Goal: Task Accomplishment & Management: Complete application form

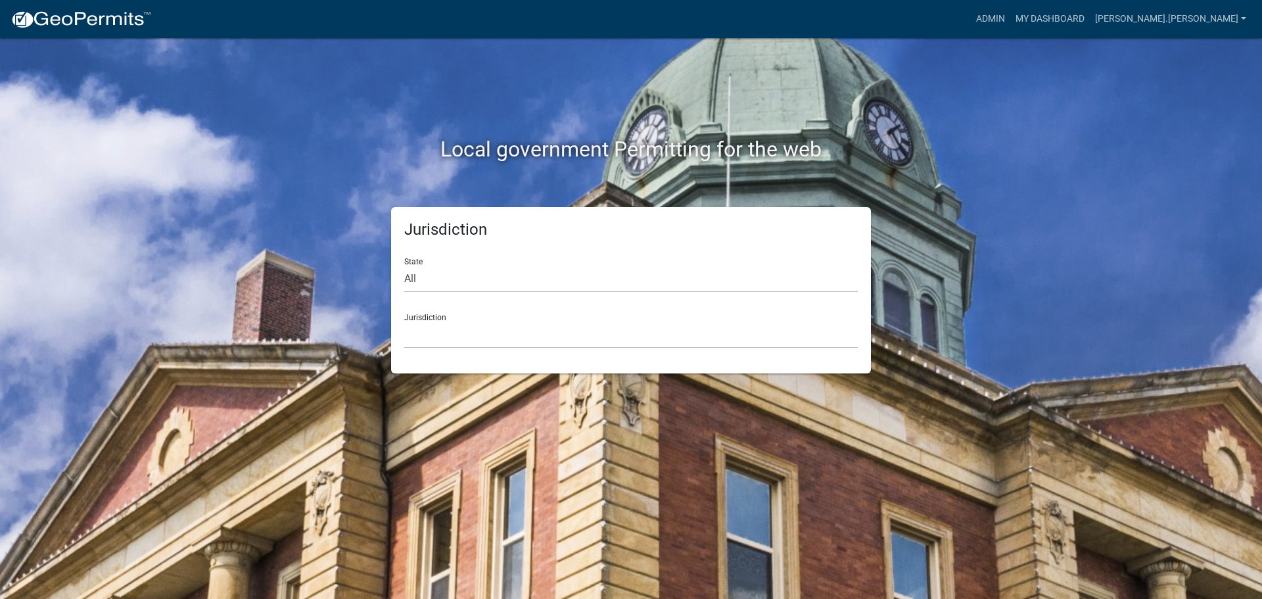
click at [884, 288] on div "Jurisdiction State All [US_STATE] [US_STATE] [US_STATE] [US_STATE] [US_STATE] […" at bounding box center [630, 290] width 749 height 166
click at [1010, 18] on link "Admin" at bounding box center [990, 19] width 39 height 25
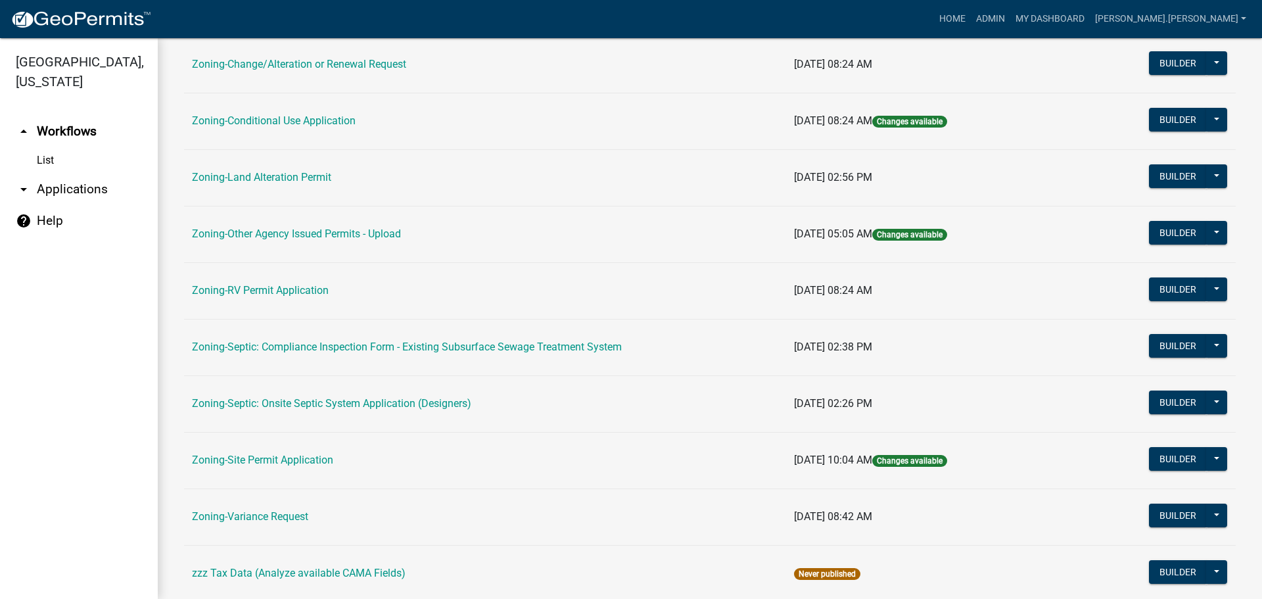
scroll to position [394, 0]
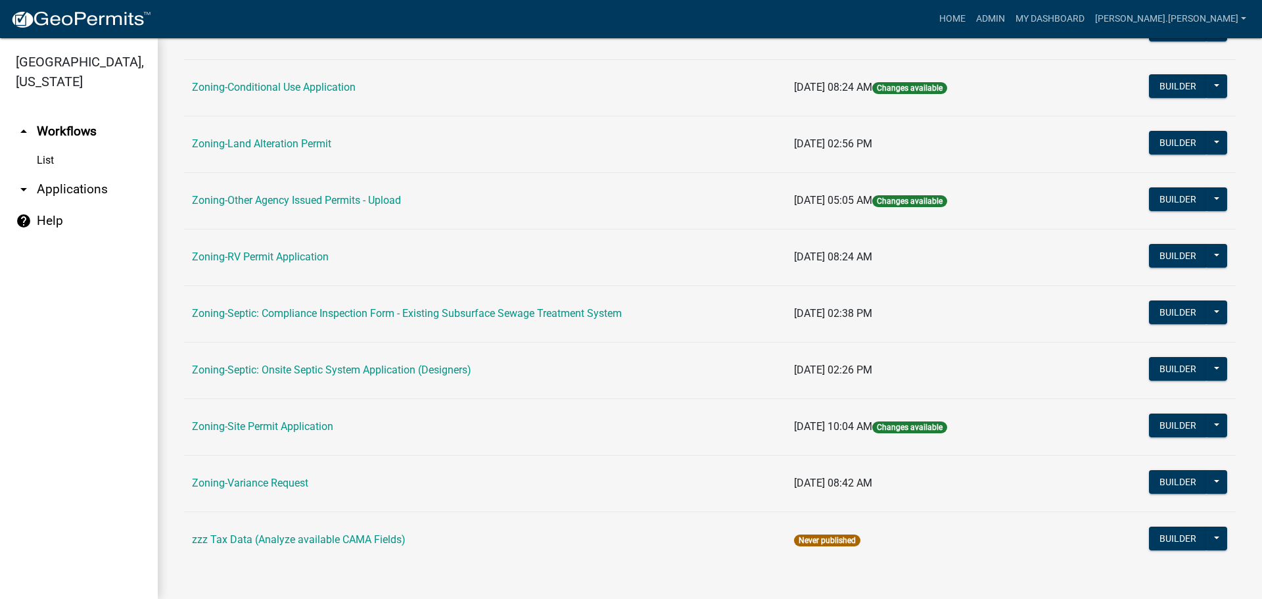
click at [280, 478] on link "Zoning-Variance Request" at bounding box center [250, 482] width 116 height 12
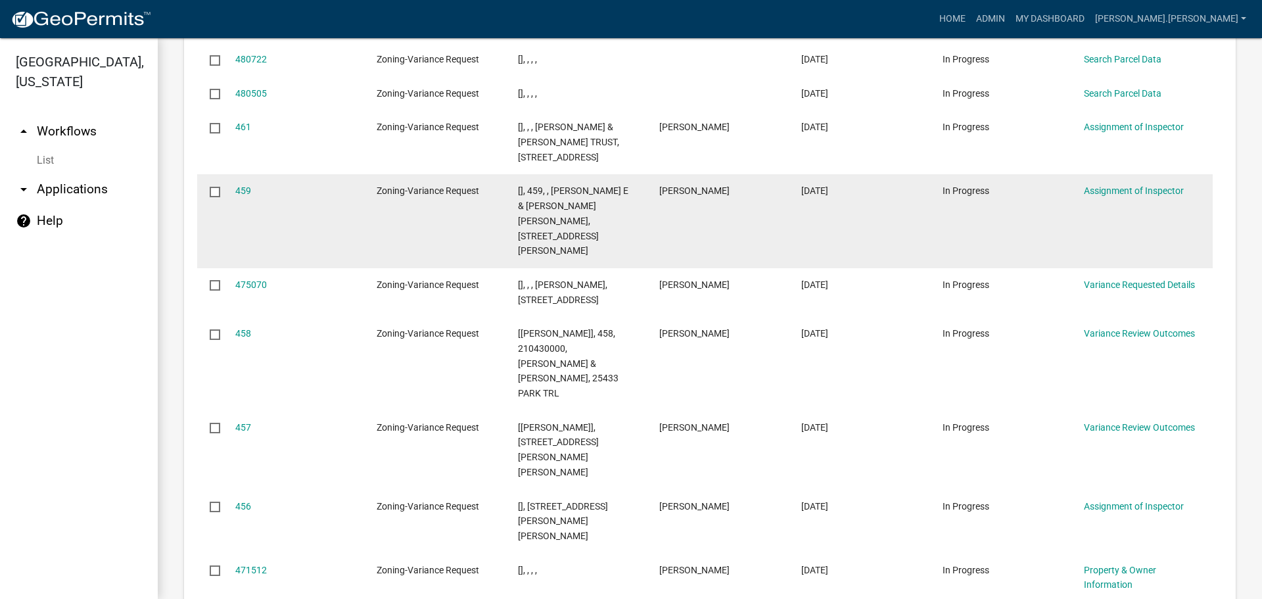
scroll to position [1597, 0]
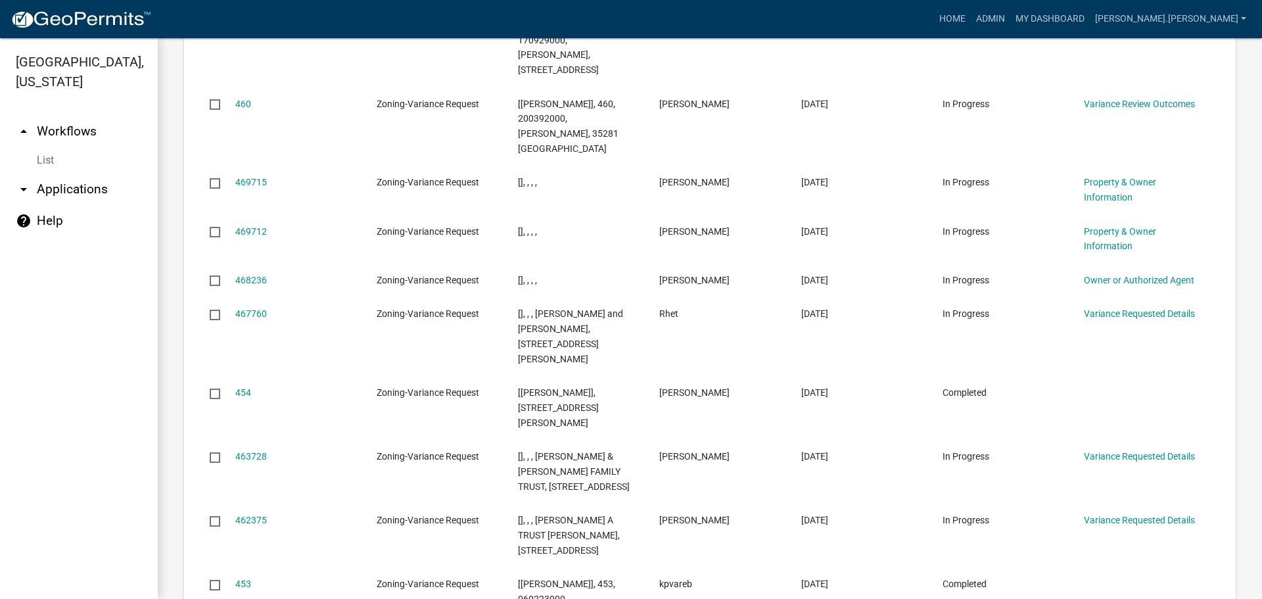
scroll to position [1687, 0]
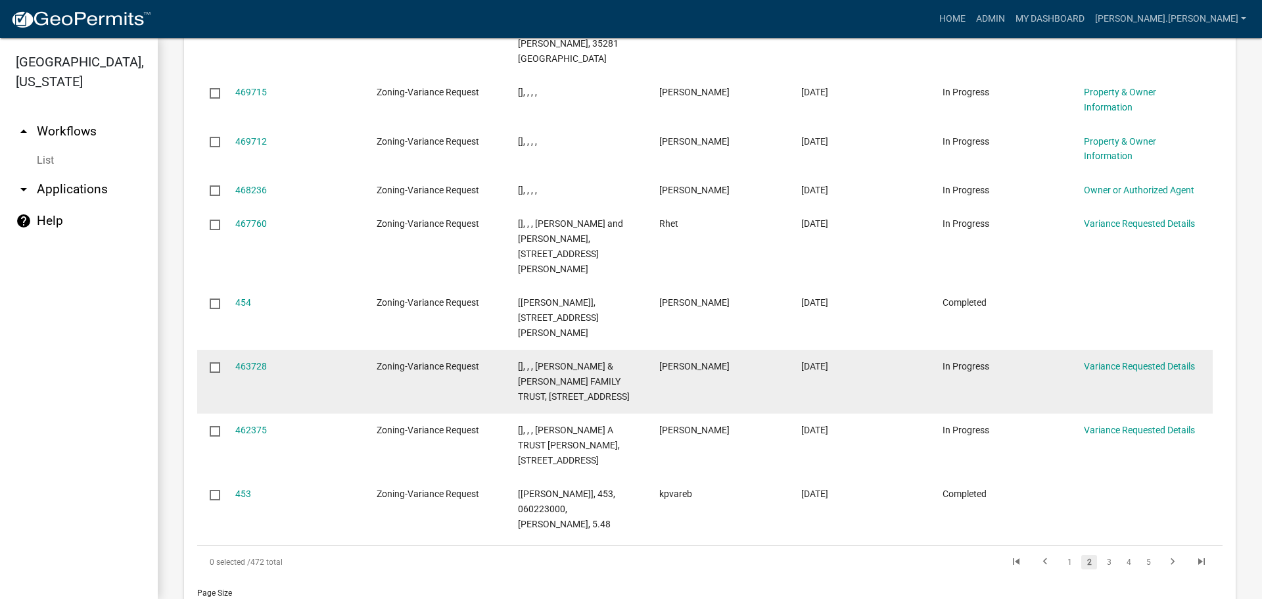
click at [444, 361] on span "Zoning-Variance Request" at bounding box center [428, 366] width 103 height 11
click at [241, 361] on link "463728" at bounding box center [251, 366] width 32 height 11
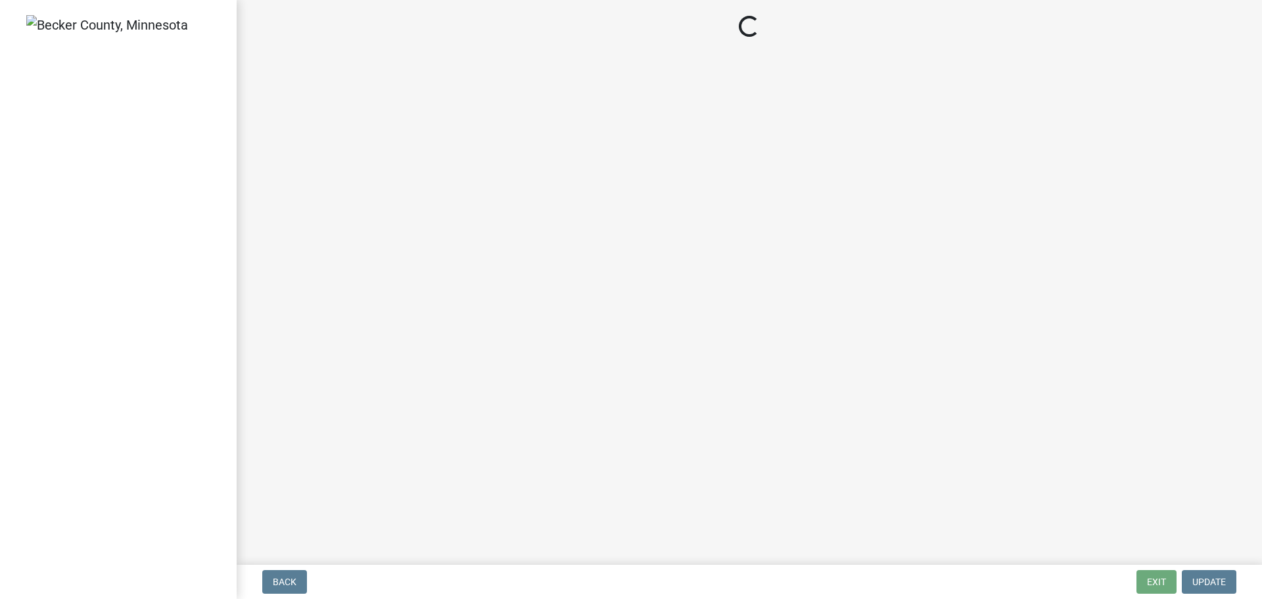
select select "edc6b78d-c029-41a6-a436-e6f76b5f0855"
select select "a5c6235c-6fe0-43e3-9b64-f3566618e99d"
select select "a60f612c-e64d-4767-92b2-cb2f842b6e0b"
select select "bb2b5e43-03c1-4874-9abf-a65f400af928"
select select "8ea3e6c3-8fed-4904-aa20-2f643744aa0c"
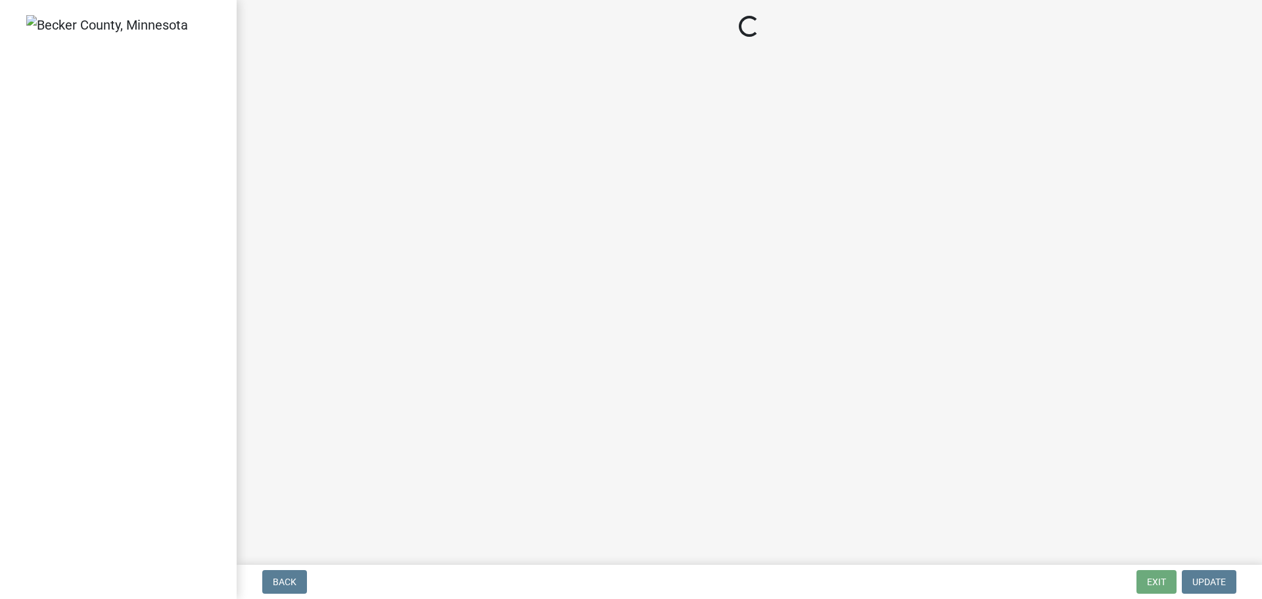
select select "860afd09-da87-482b-bca4-413f5cf53582"
select select "ee8740c3-f4d5-48cf-ad42-c8f7342b480c"
select select "1aa51e34-4f0a-4095-a3f3-287665056048"
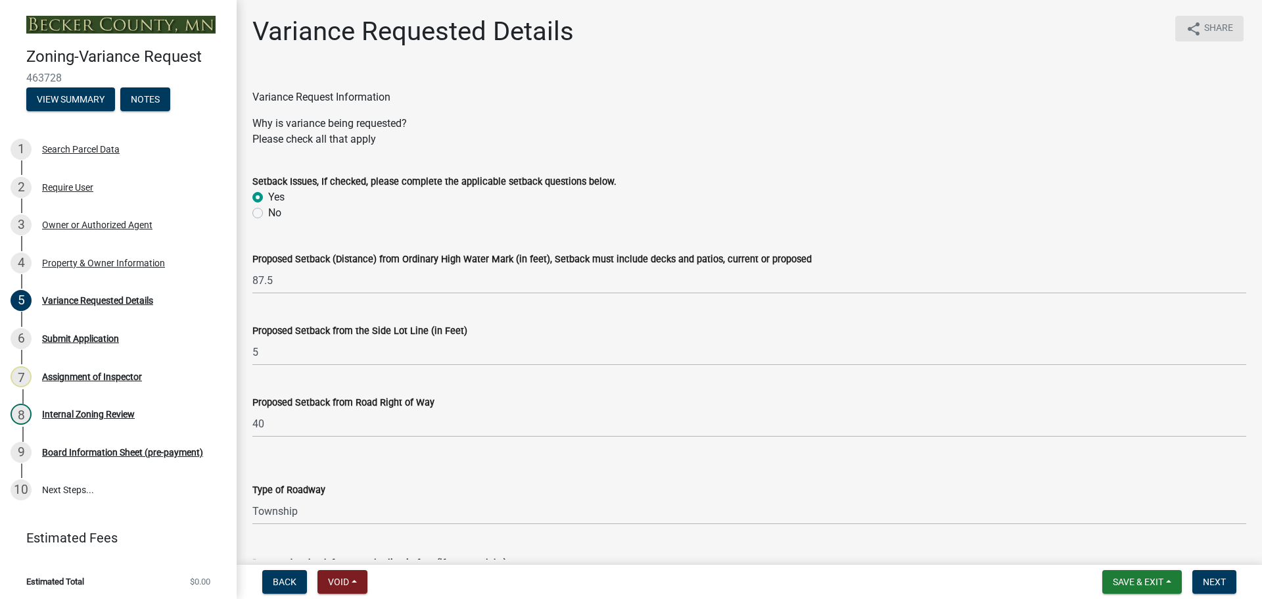
click at [1186, 28] on icon "share" at bounding box center [1194, 29] width 16 height 16
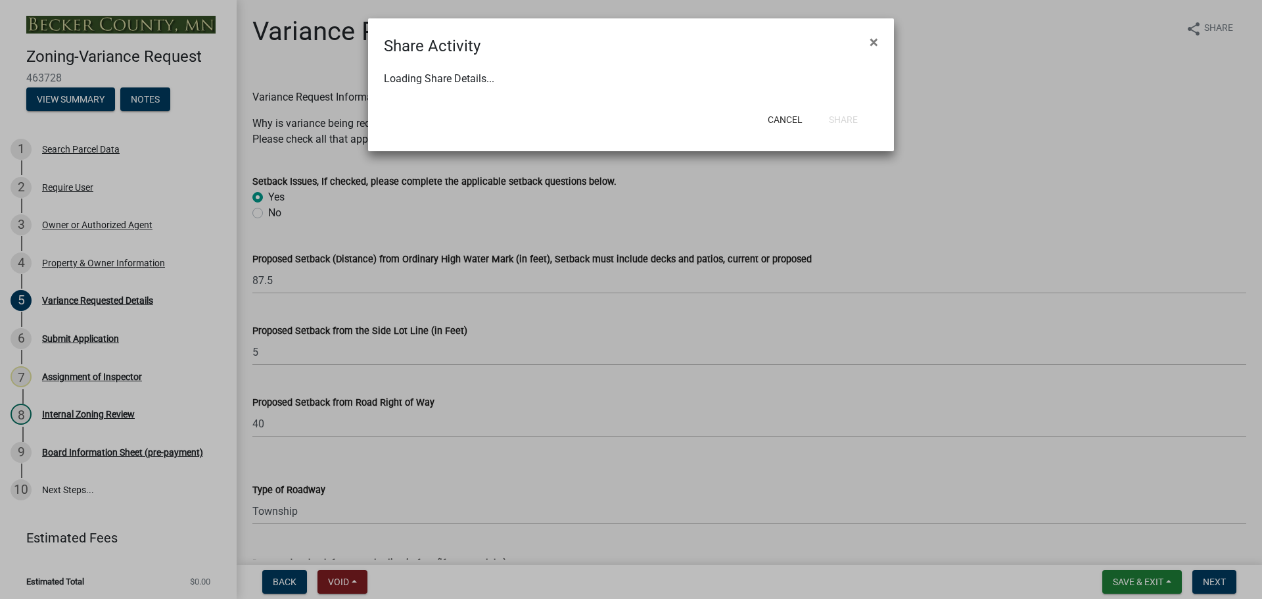
select select "1"
select select "0"
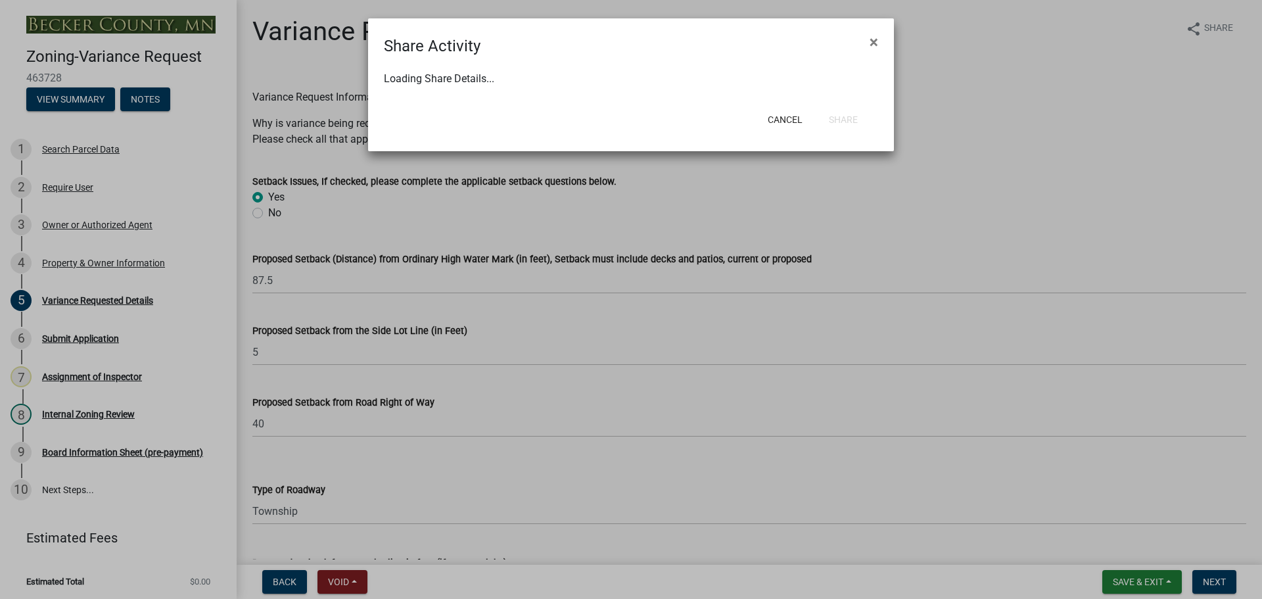
select select "0"
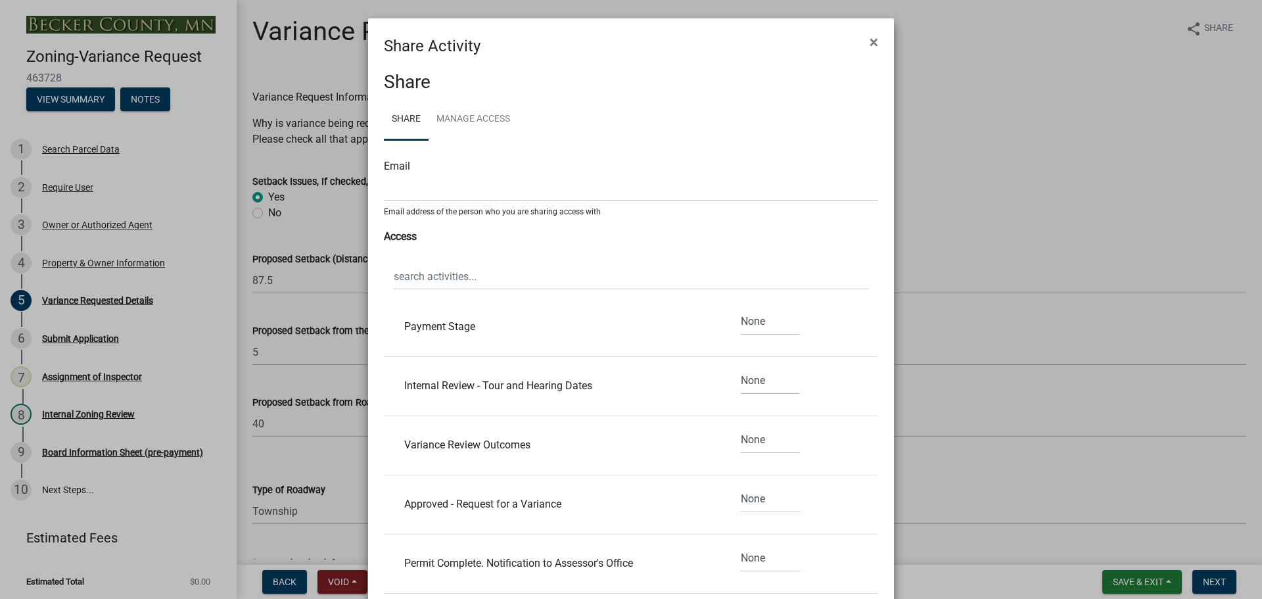
scroll to position [917, 0]
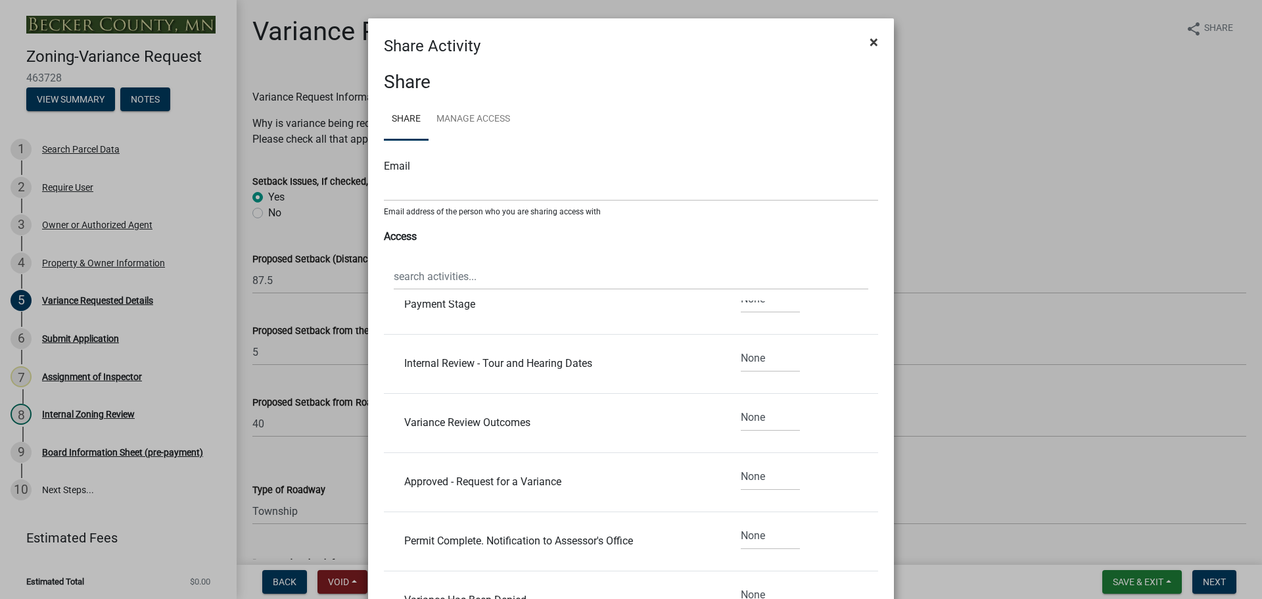
click at [873, 37] on span "×" at bounding box center [873, 42] width 9 height 18
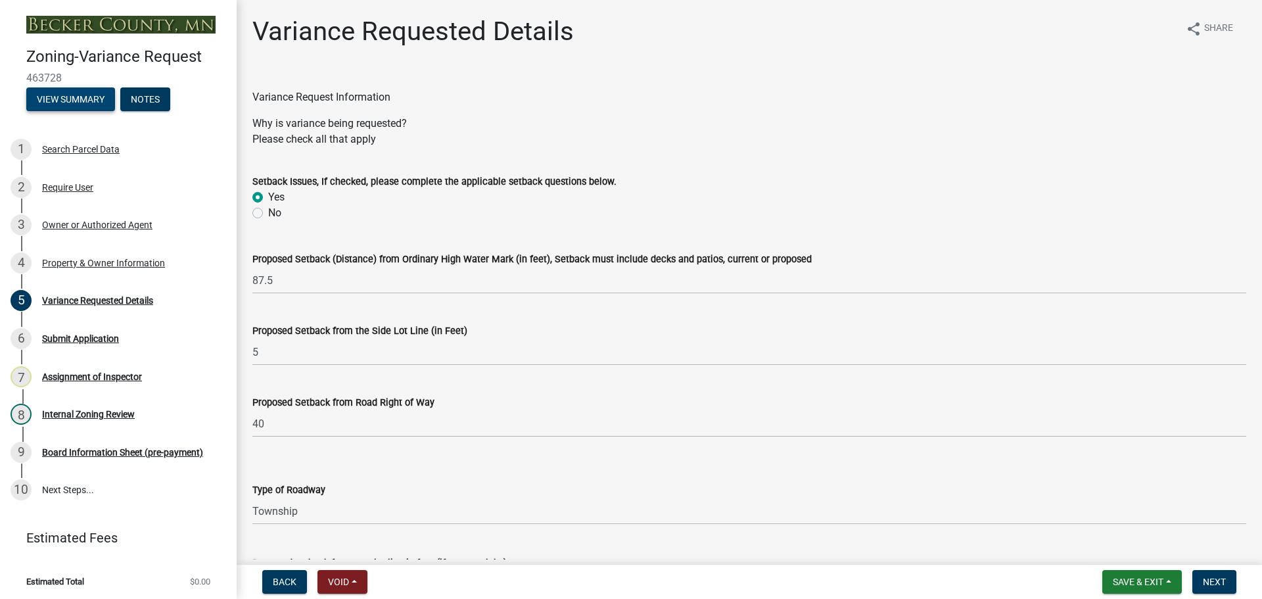
click at [95, 95] on button "View Summary" at bounding box center [70, 99] width 89 height 24
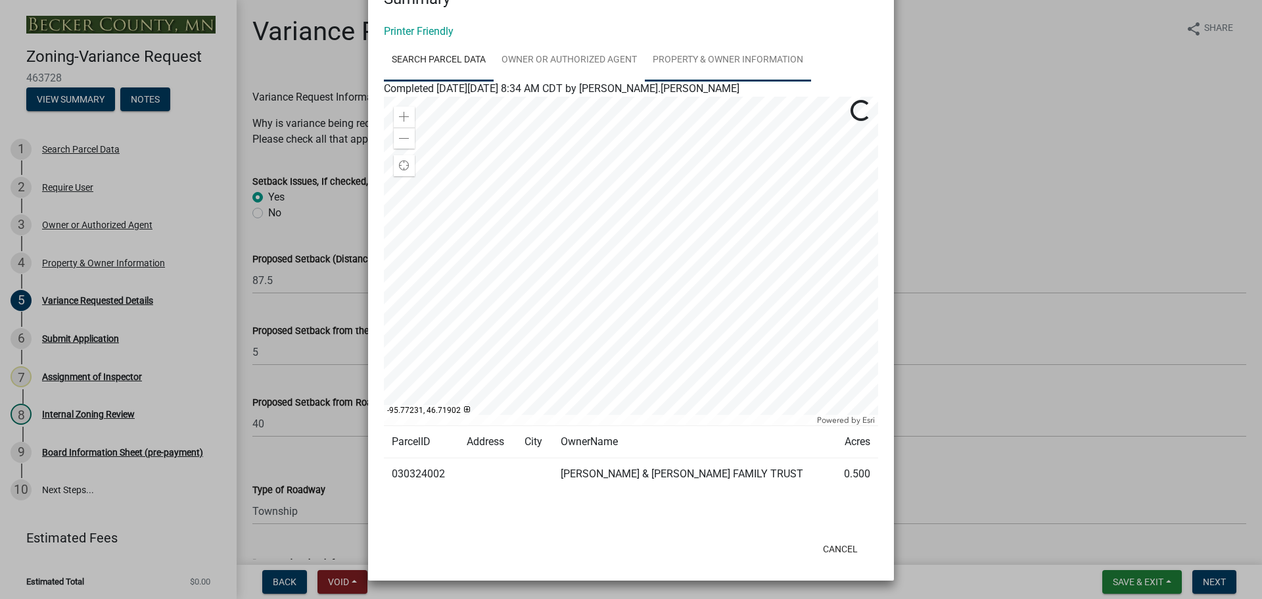
scroll to position [0, 0]
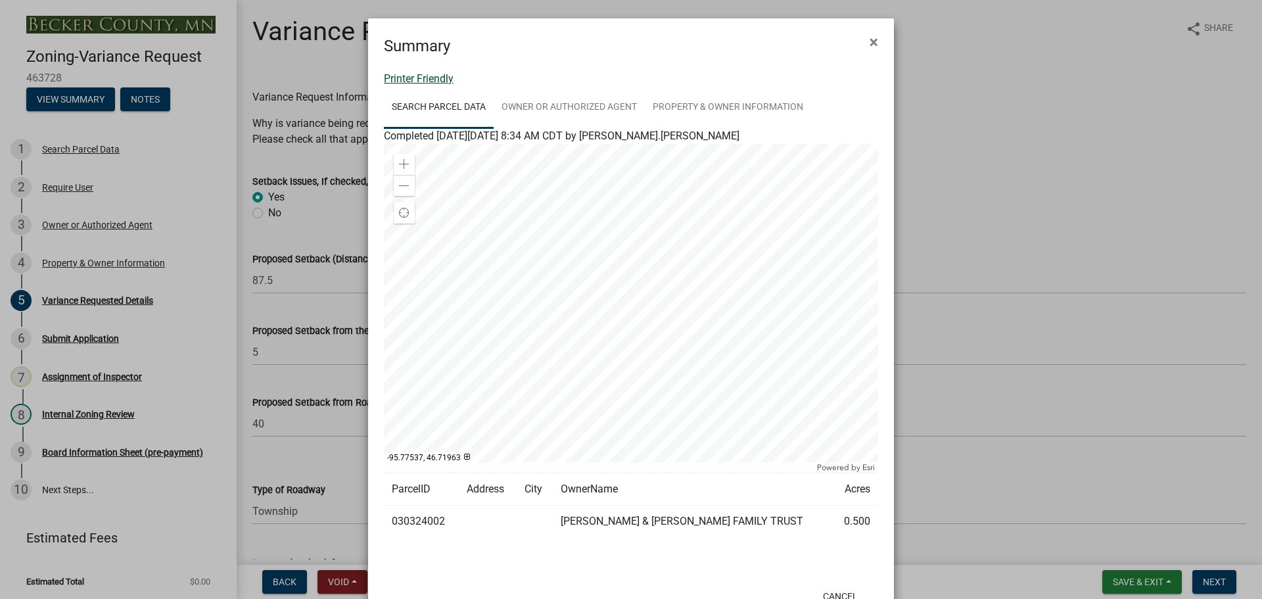
click at [422, 76] on link "Printer Friendly" at bounding box center [419, 78] width 70 height 12
click at [873, 39] on span "×" at bounding box center [873, 42] width 9 height 18
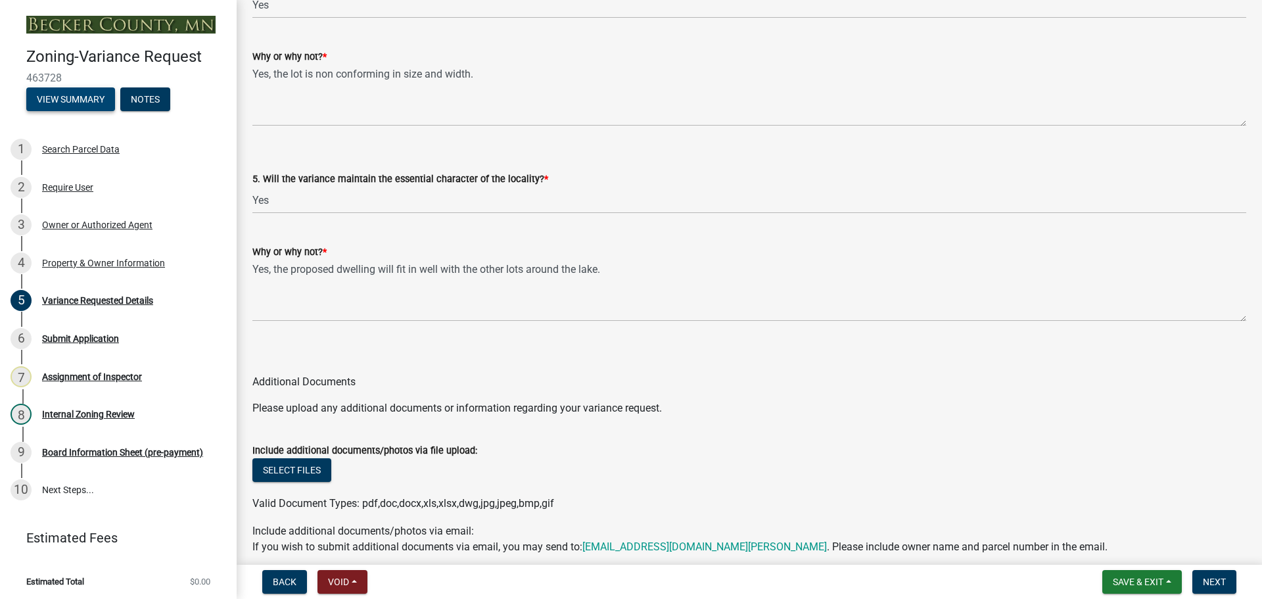
scroll to position [2744, 0]
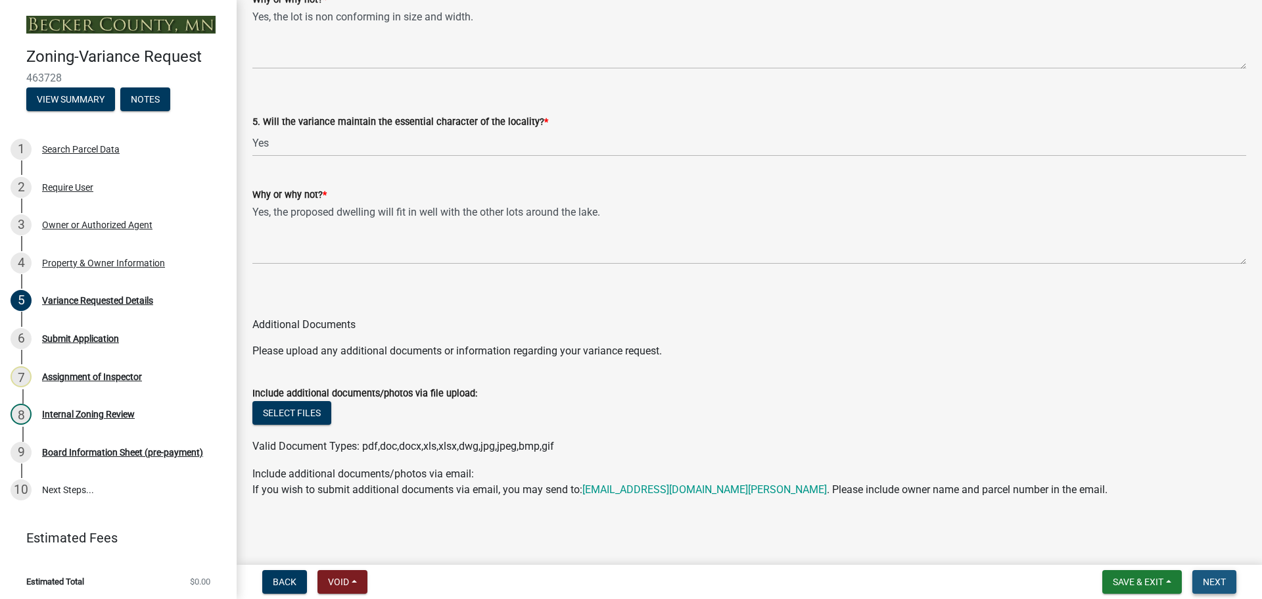
click at [1215, 574] on button "Next" at bounding box center [1214, 582] width 44 height 24
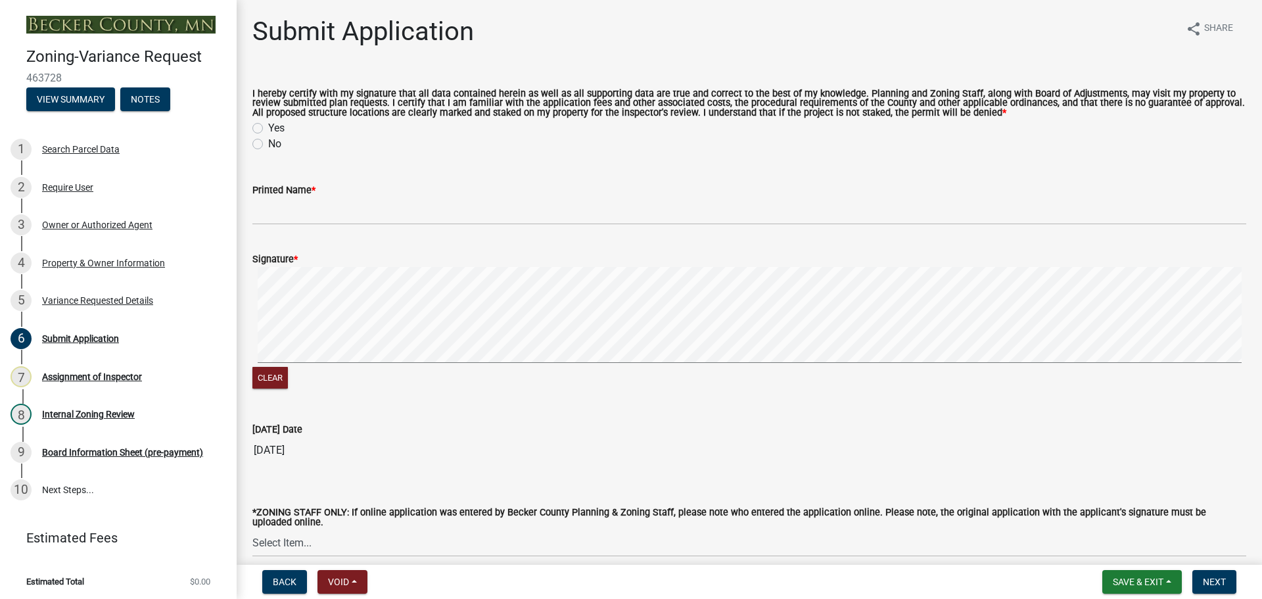
click at [268, 126] on label "Yes" at bounding box center [276, 128] width 16 height 16
click at [268, 126] on input "Yes" at bounding box center [272, 124] width 9 height 9
radio input "true"
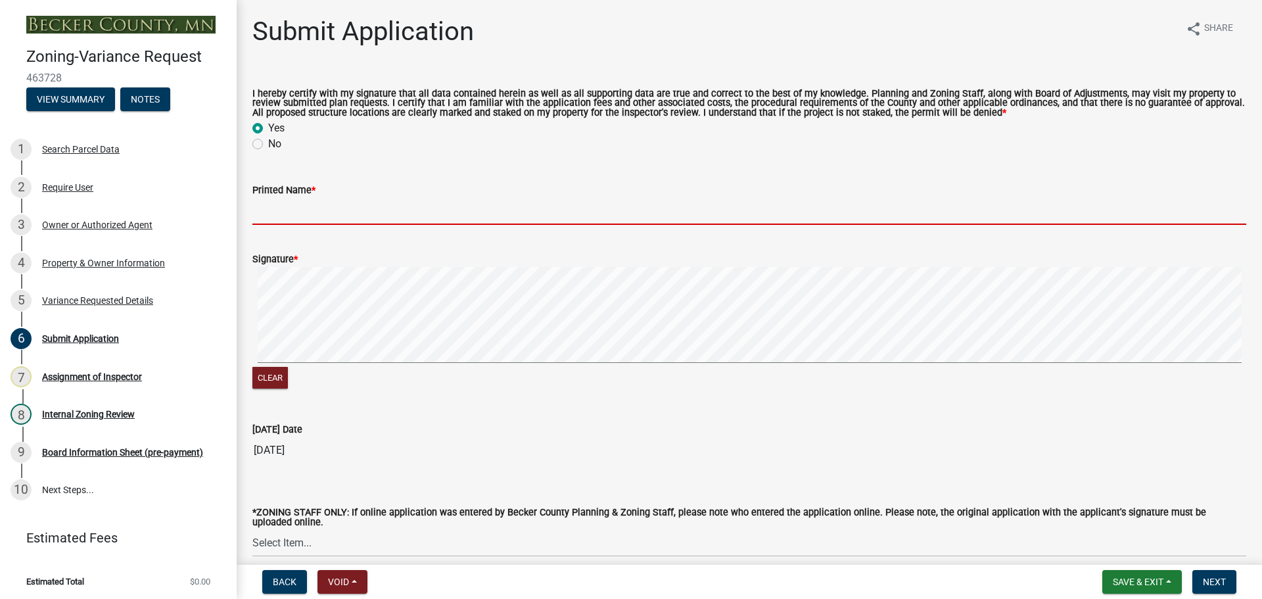
click at [288, 208] on input "Printed Name *" at bounding box center [749, 211] width 994 height 27
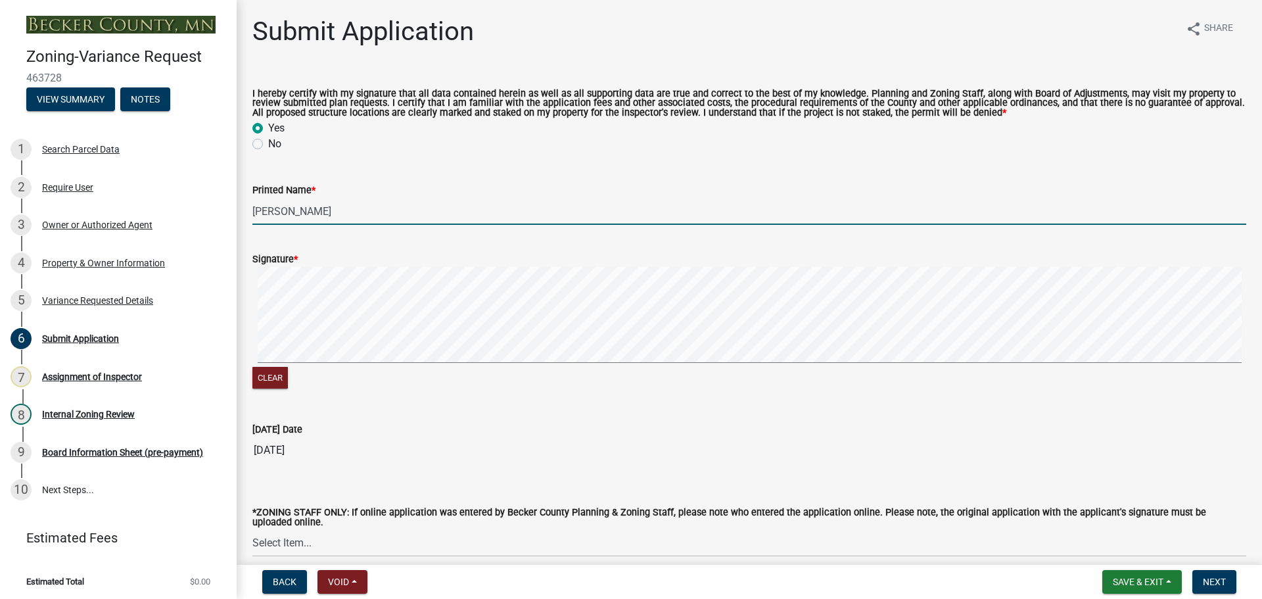
click at [304, 212] on input "RIck Vanraden" at bounding box center [749, 211] width 994 height 27
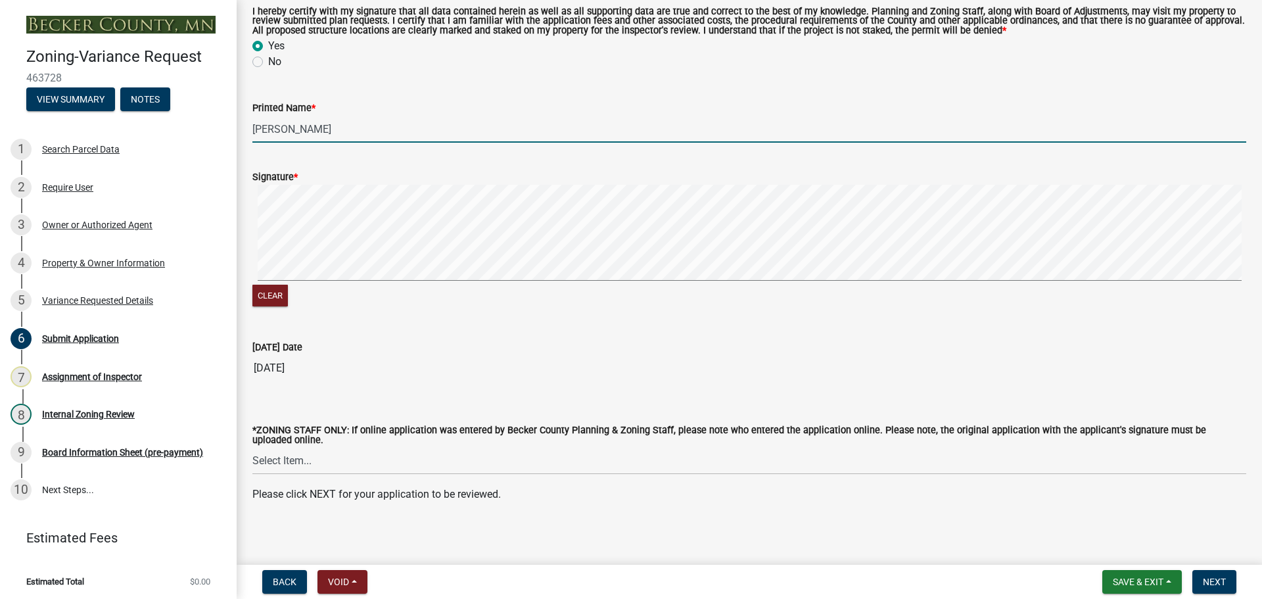
scroll to position [88, 0]
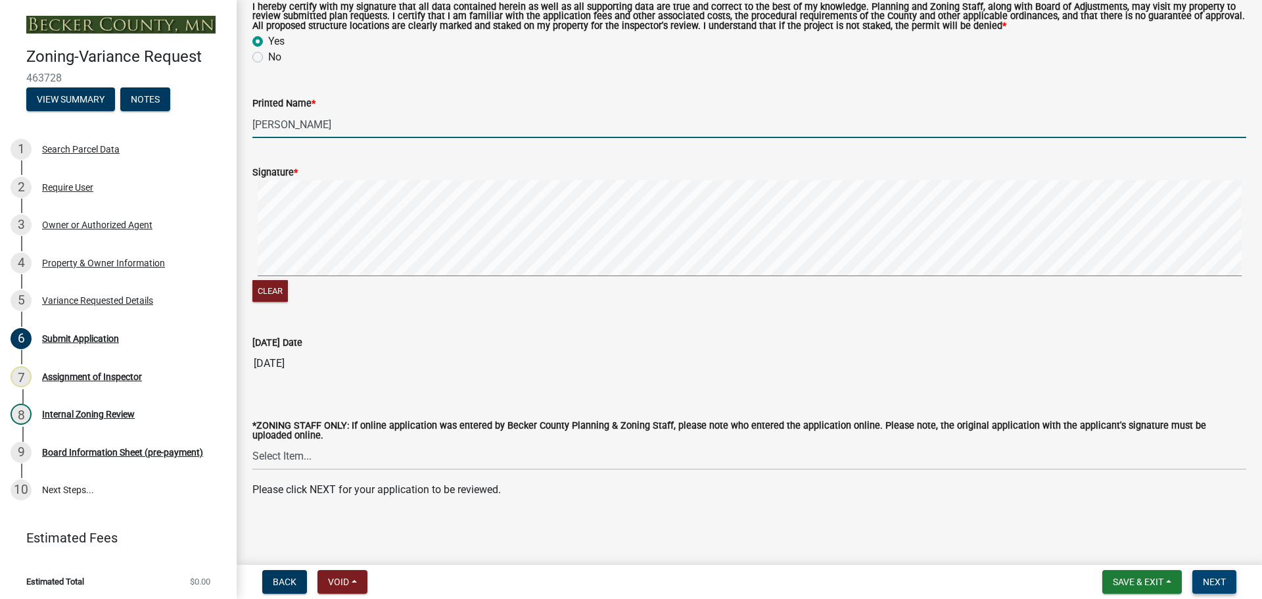
type input "RIck Van Raden"
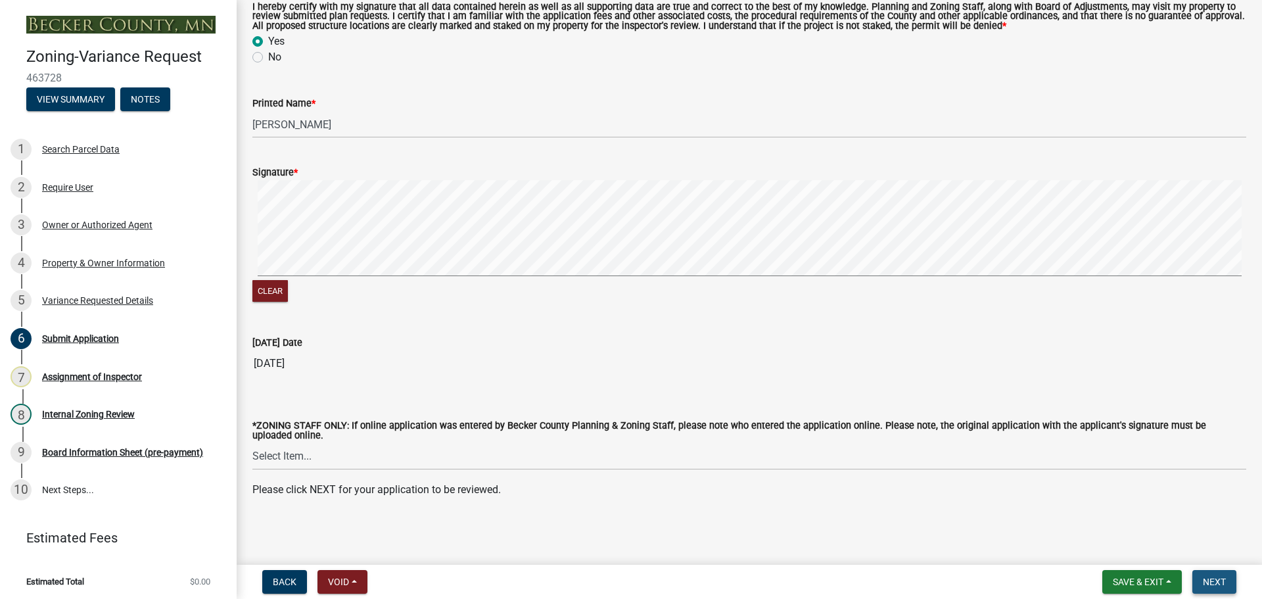
click at [1227, 573] on button "Next" at bounding box center [1214, 582] width 44 height 24
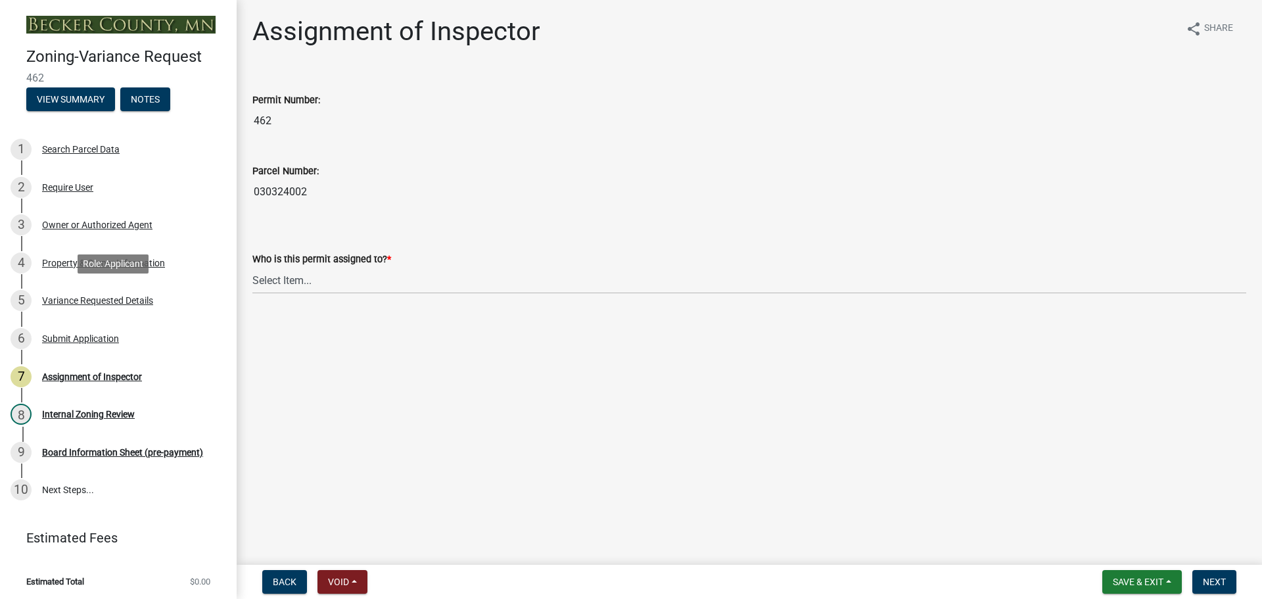
click at [110, 302] on div "Variance Requested Details" at bounding box center [97, 300] width 111 height 9
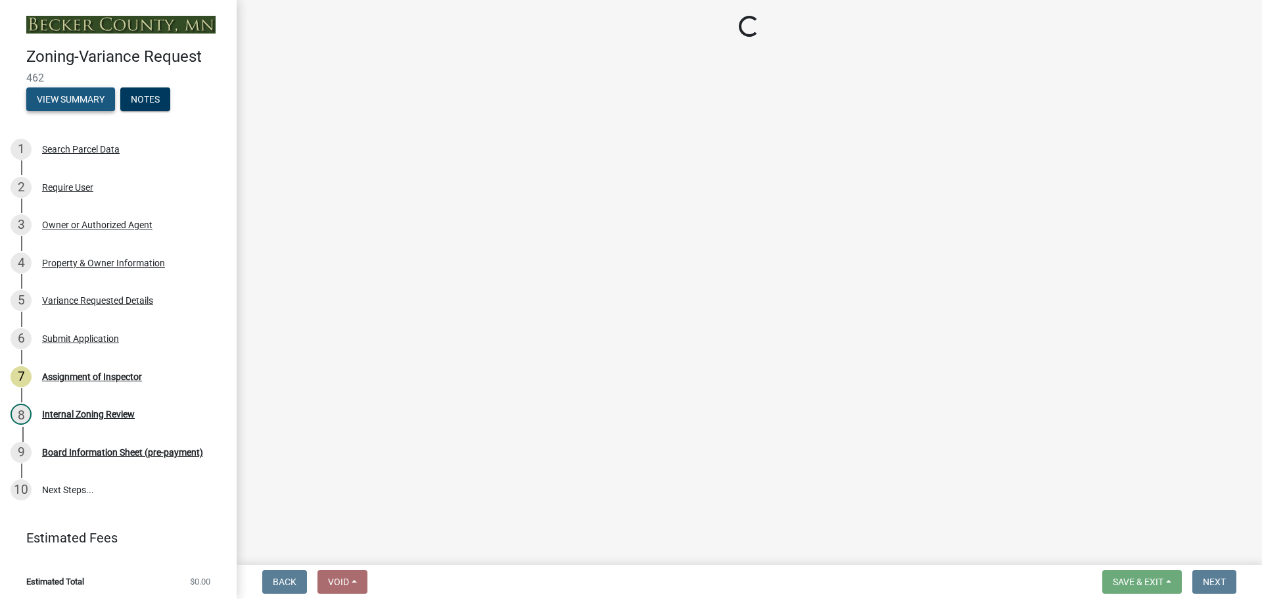
click at [76, 99] on button "View Summary" at bounding box center [70, 99] width 89 height 24
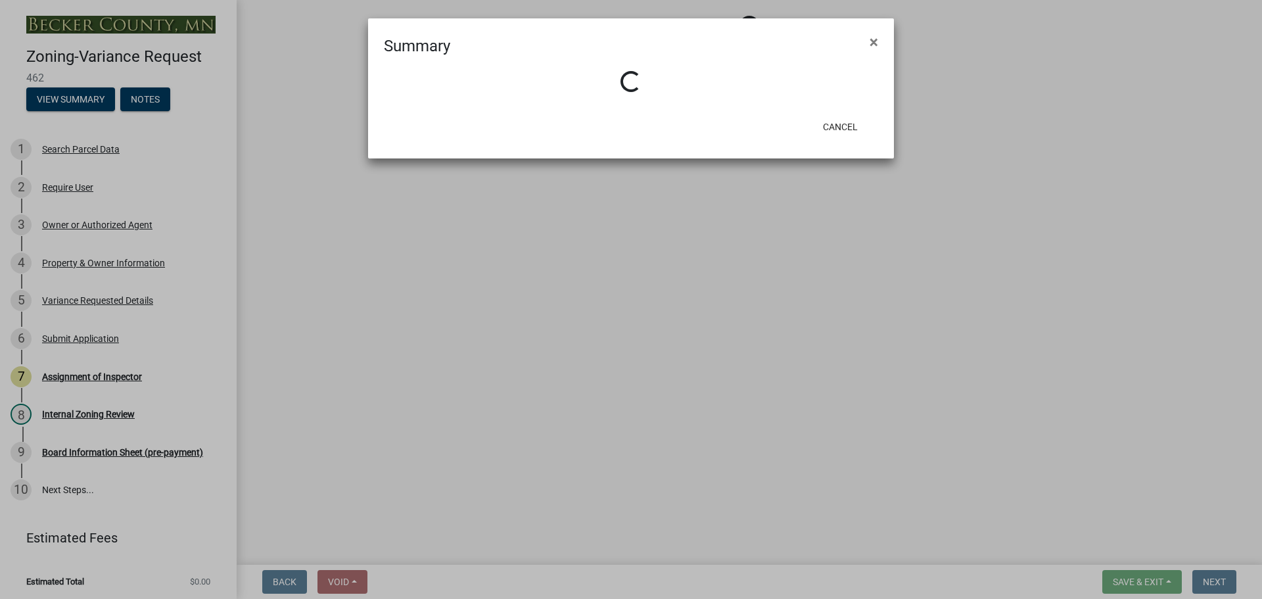
select select "edc6b78d-c029-41a6-a436-e6f76b5f0855"
select select "a5c6235c-6fe0-43e3-9b64-f3566618e99d"
select select "a60f612c-e64d-4767-92b2-cb2f842b6e0b"
select select "bb2b5e43-03c1-4874-9abf-a65f400af928"
select select "8ea3e6c3-8fed-4904-aa20-2f643744aa0c"
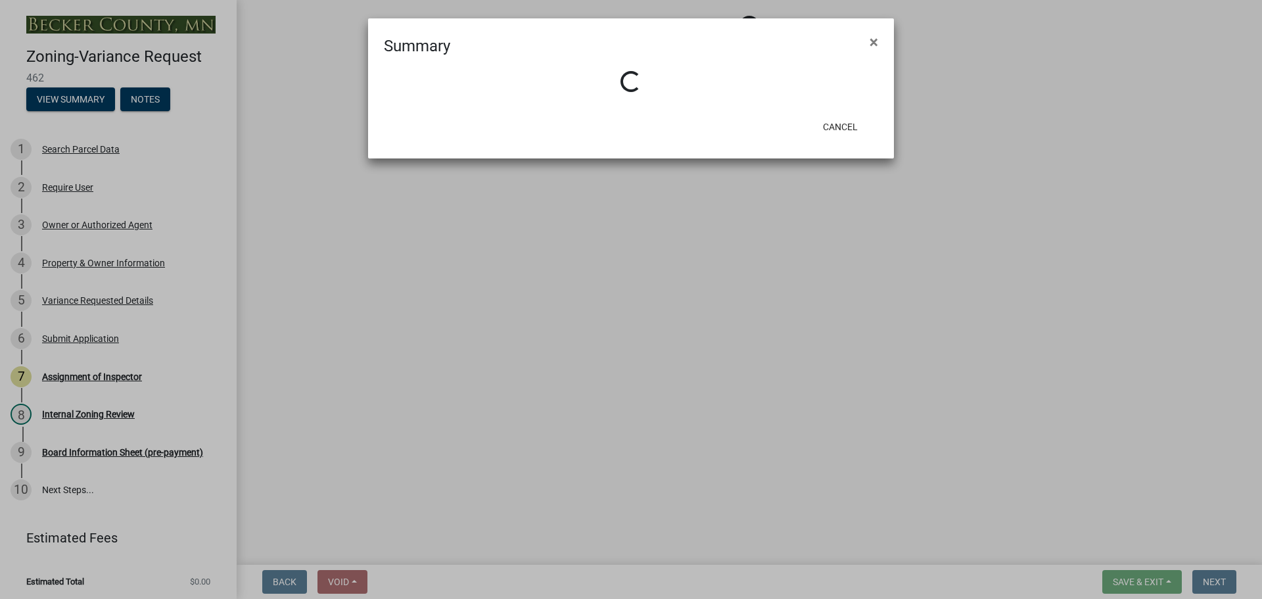
select select "860afd09-da87-482b-bca4-413f5cf53582"
select select "ee8740c3-f4d5-48cf-ad42-c8f7342b480c"
select select "1aa51e34-4f0a-4095-a3f3-287665056048"
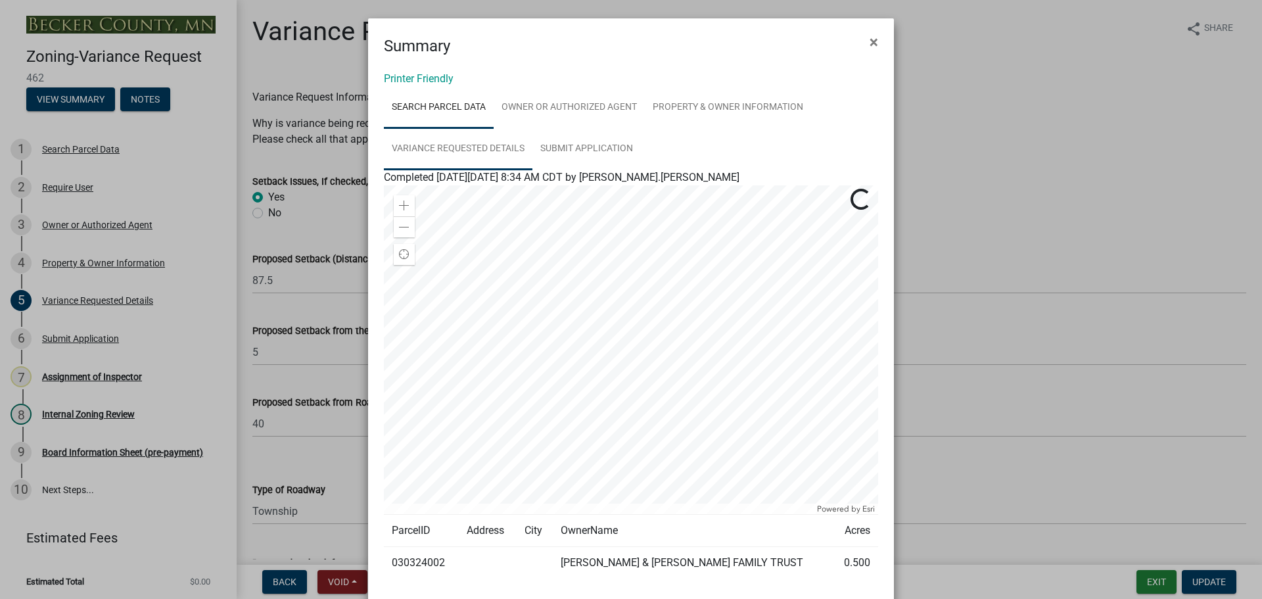
click at [471, 148] on link "Variance Requested Details" at bounding box center [458, 149] width 149 height 42
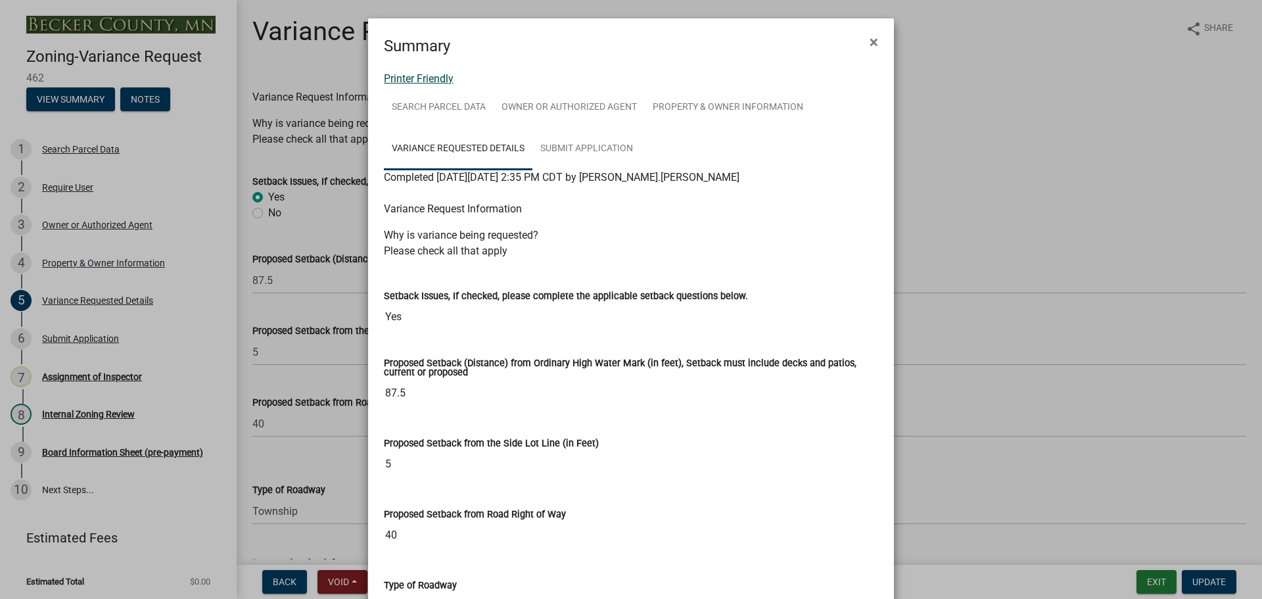
click at [406, 78] on link "Printer Friendly" at bounding box center [419, 78] width 70 height 12
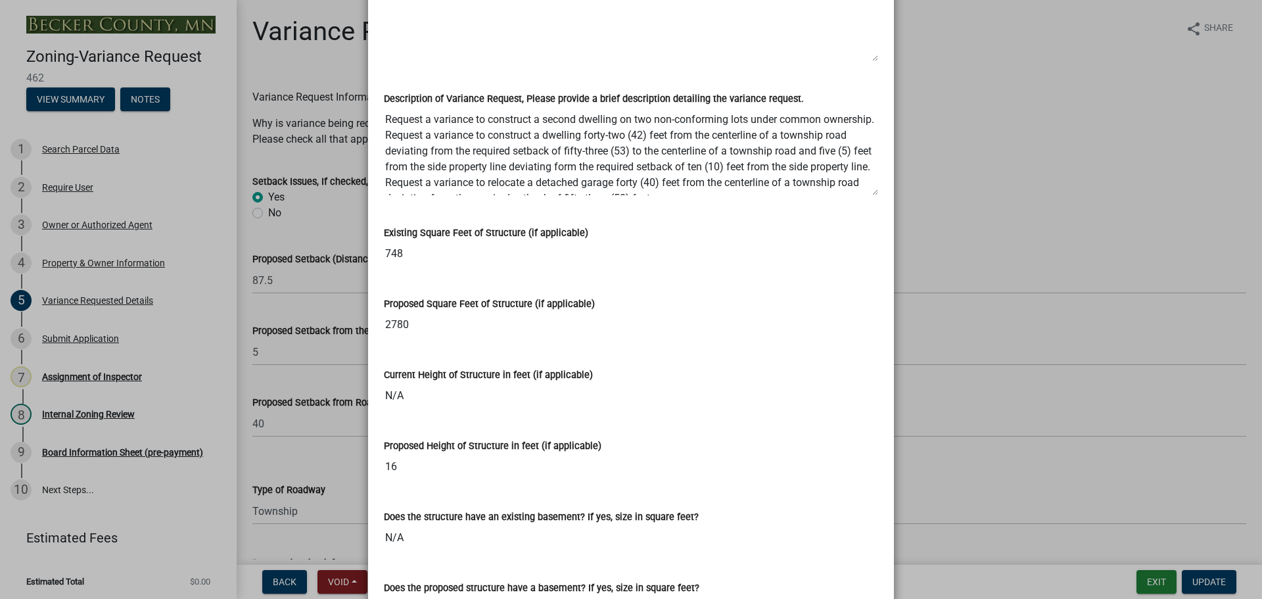
drag, startPoint x: 799, startPoint y: 185, endPoint x: 366, endPoint y: 122, distance: 437.7
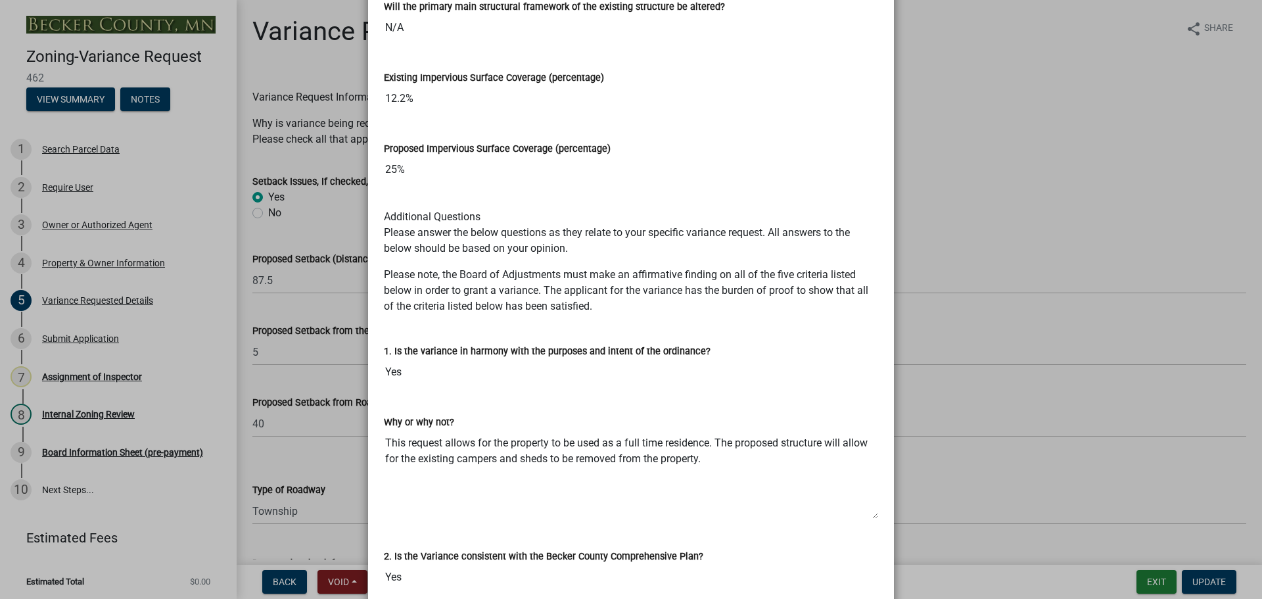
scroll to position [1972, 0]
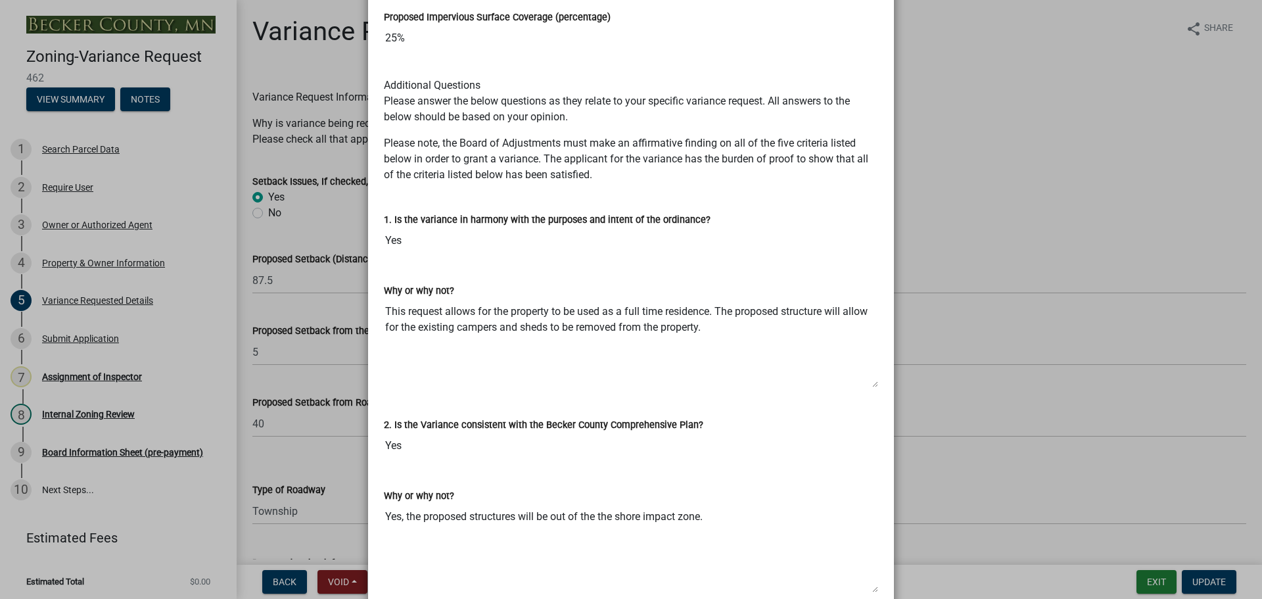
drag, startPoint x: 708, startPoint y: 333, endPoint x: 352, endPoint y: 308, distance: 357.0
click at [352, 308] on ngb-modal-window "Summary × Printer Friendly Search Parcel Data Owner or Authorized Agent Propert…" at bounding box center [631, 299] width 1262 height 599
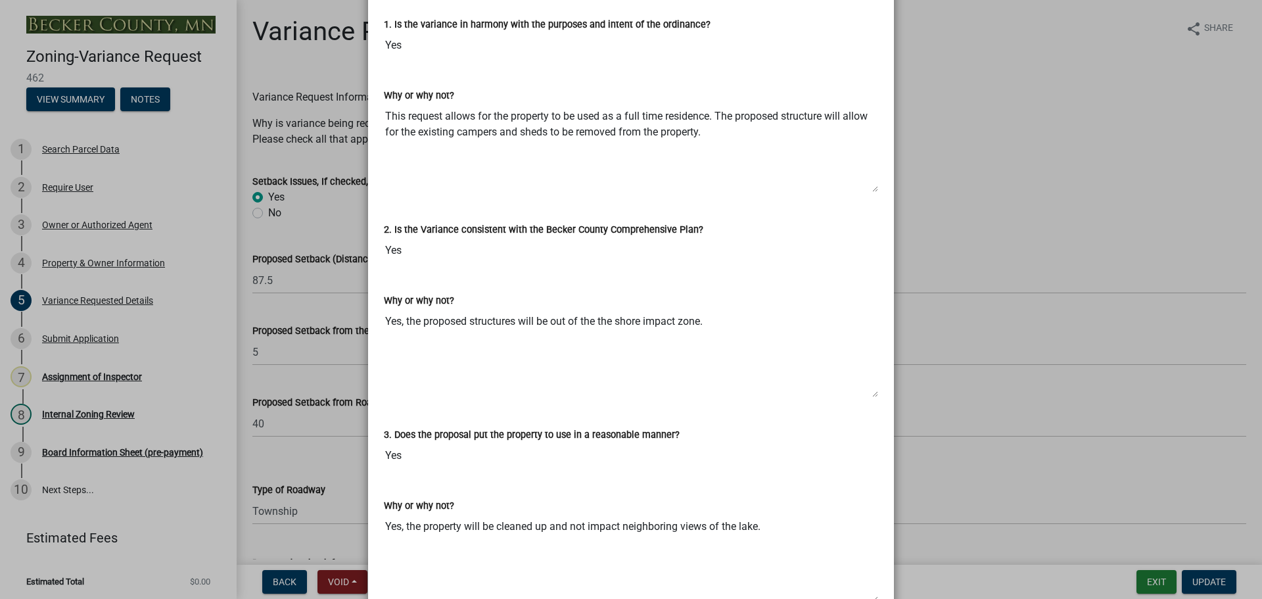
scroll to position [2169, 0]
drag, startPoint x: 739, startPoint y: 327, endPoint x: 369, endPoint y: 312, distance: 371.0
click at [374, 312] on div "Why or why not? Yes, the proposed structures will be out of the the shore impac…" at bounding box center [631, 339] width 514 height 134
click at [1139, 49] on ngb-modal-window "Summary × Printer Friendly Search Parcel Data Owner or Authorized Agent Propert…" at bounding box center [631, 299] width 1262 height 599
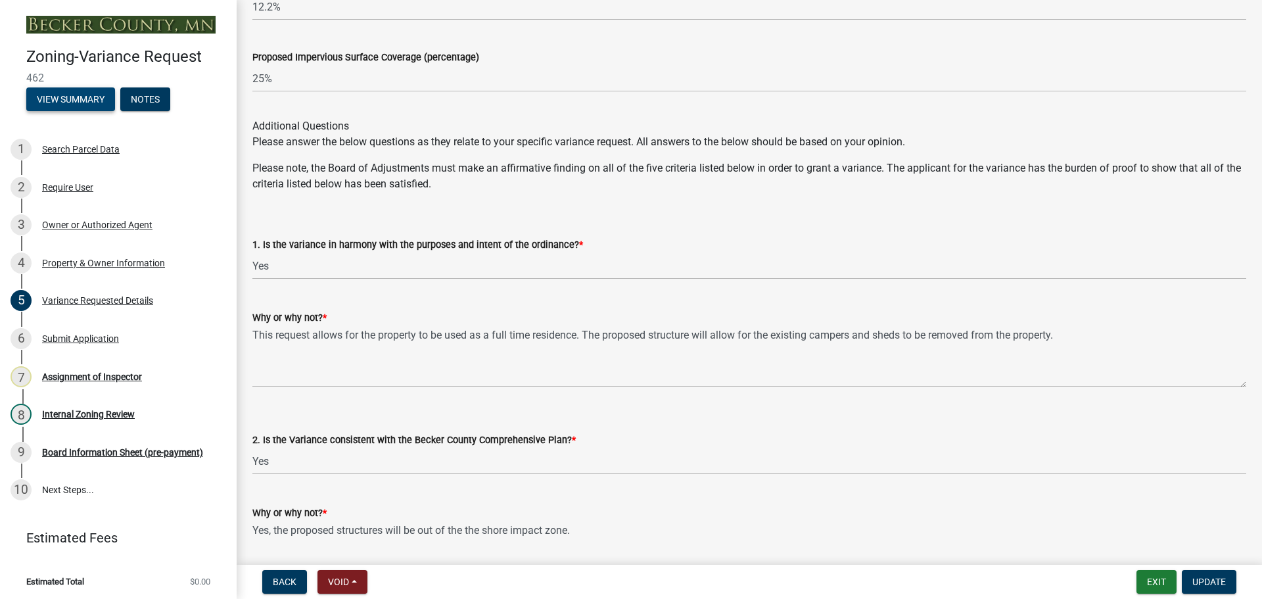
scroll to position [1972, 0]
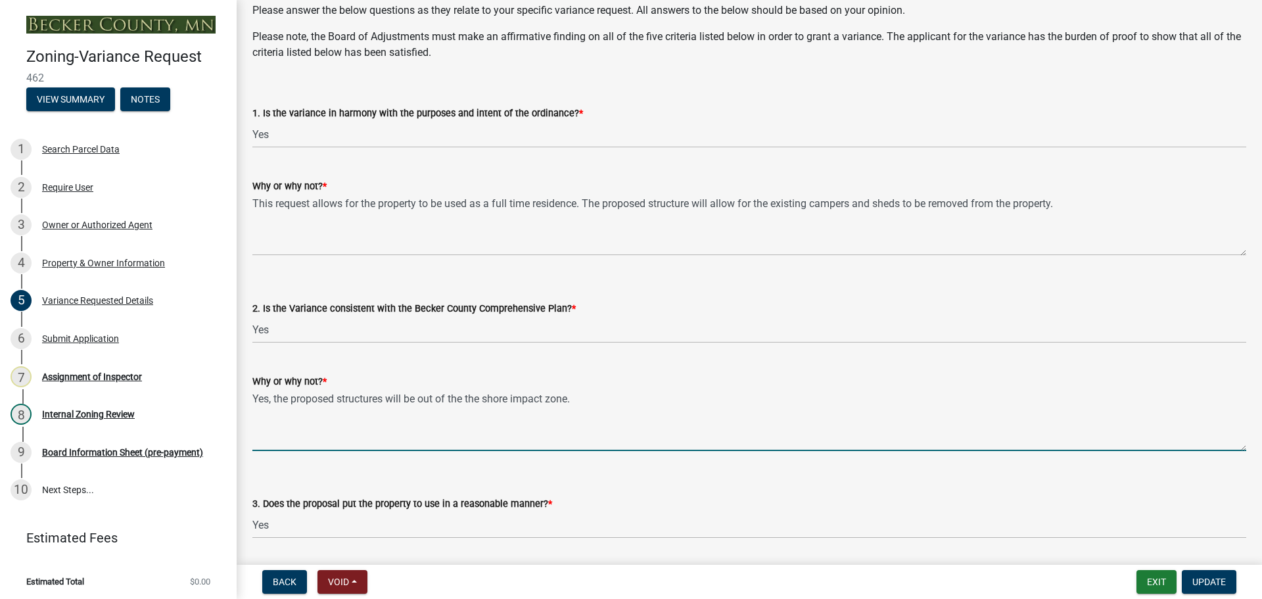
click at [478, 397] on textarea "Yes, the proposed structures will be out of the the shore impact zone." at bounding box center [749, 420] width 994 height 62
type textarea "Yes, the proposed structures will be out of the shore impact zone."
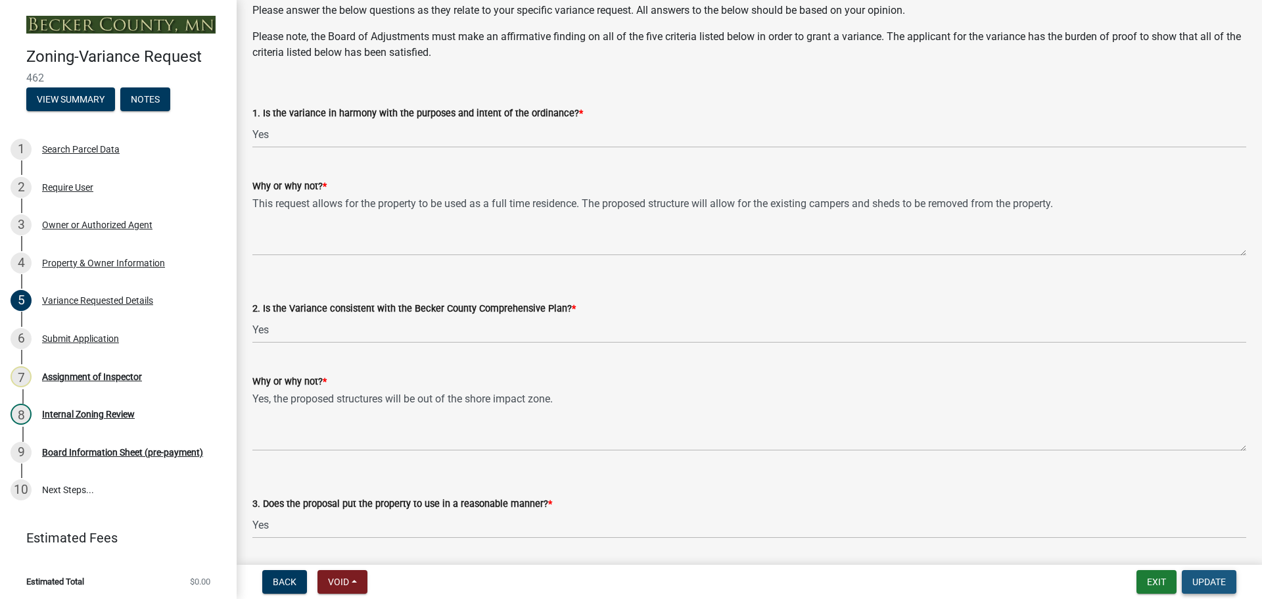
click at [1215, 583] on span "Update" at bounding box center [1209, 581] width 34 height 11
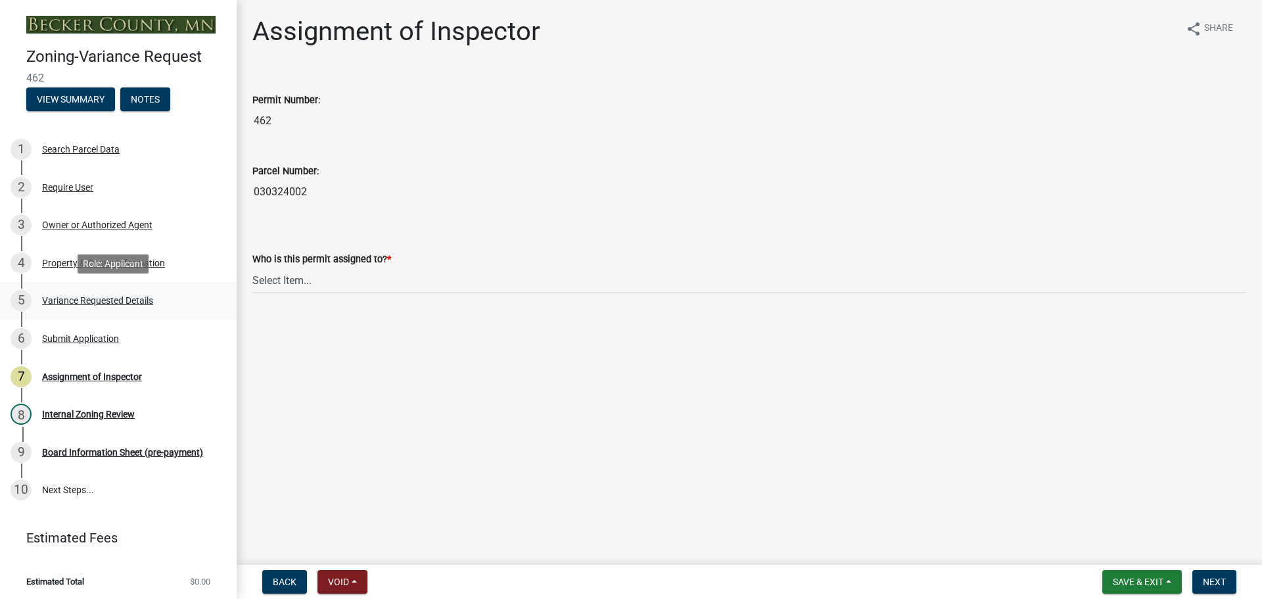
click at [137, 302] on div "Variance Requested Details" at bounding box center [97, 300] width 111 height 9
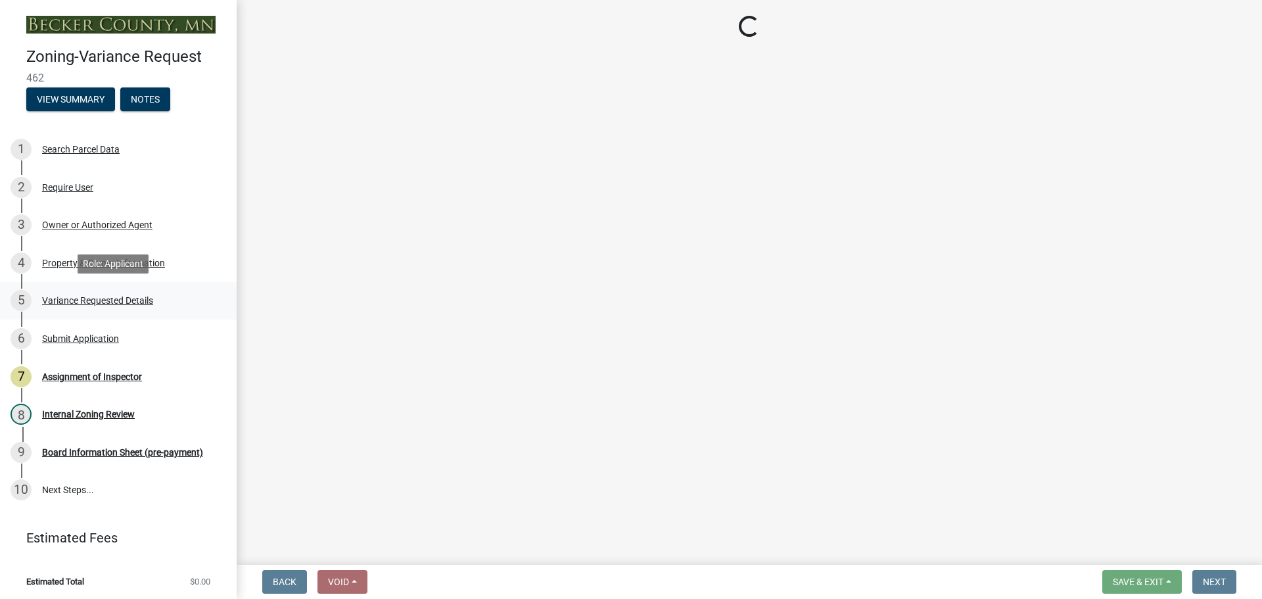
select select "edc6b78d-c029-41a6-a436-e6f76b5f0855"
select select "a5c6235c-6fe0-43e3-9b64-f3566618e99d"
select select "a60f612c-e64d-4767-92b2-cb2f842b6e0b"
select select "bb2b5e43-03c1-4874-9abf-a65f400af928"
select select "8ea3e6c3-8fed-4904-aa20-2f643744aa0c"
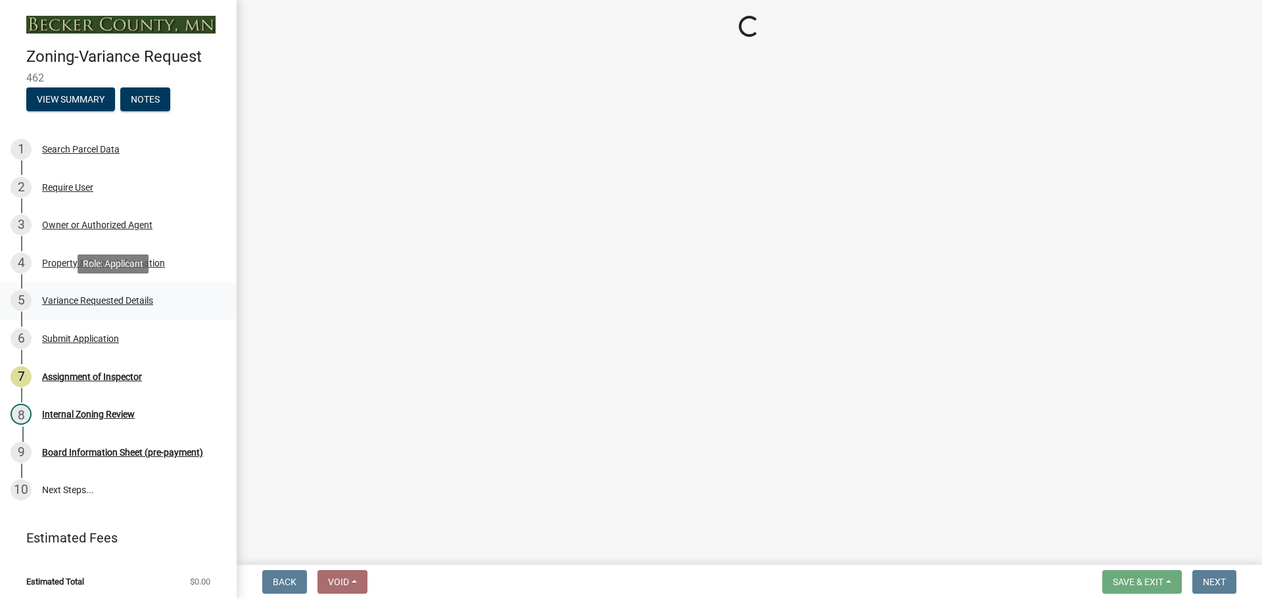
select select "860afd09-da87-482b-bca4-413f5cf53582"
select select "ee8740c3-f4d5-48cf-ad42-c8f7342b480c"
select select "1aa51e34-4f0a-4095-a3f3-287665056048"
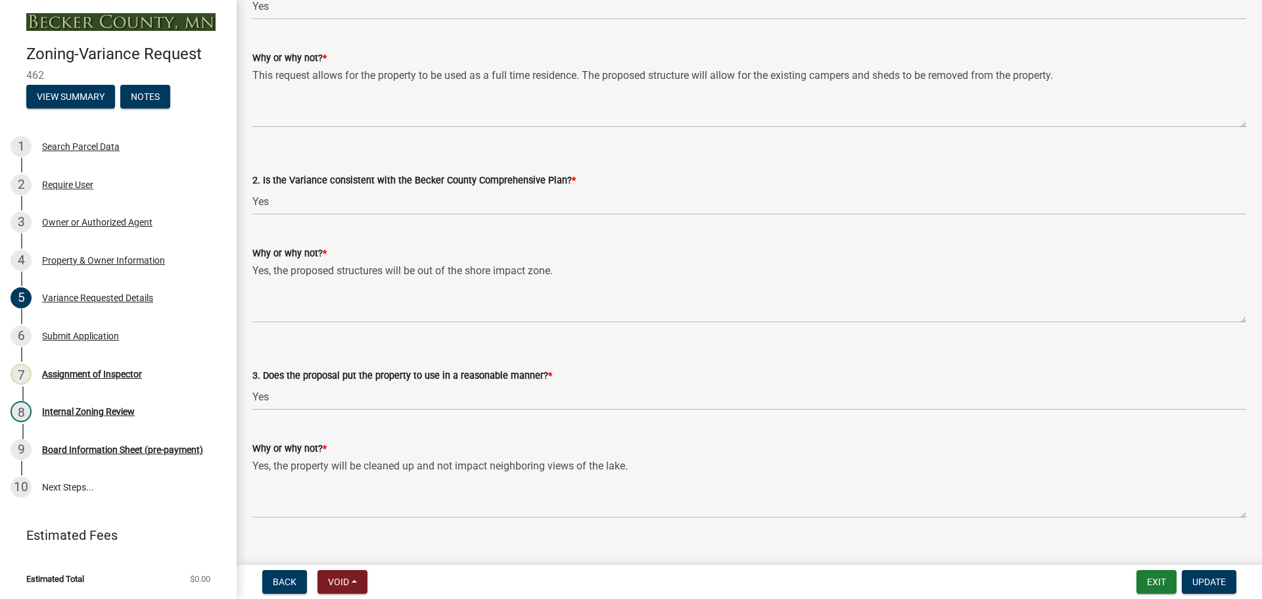
scroll to position [2103, 0]
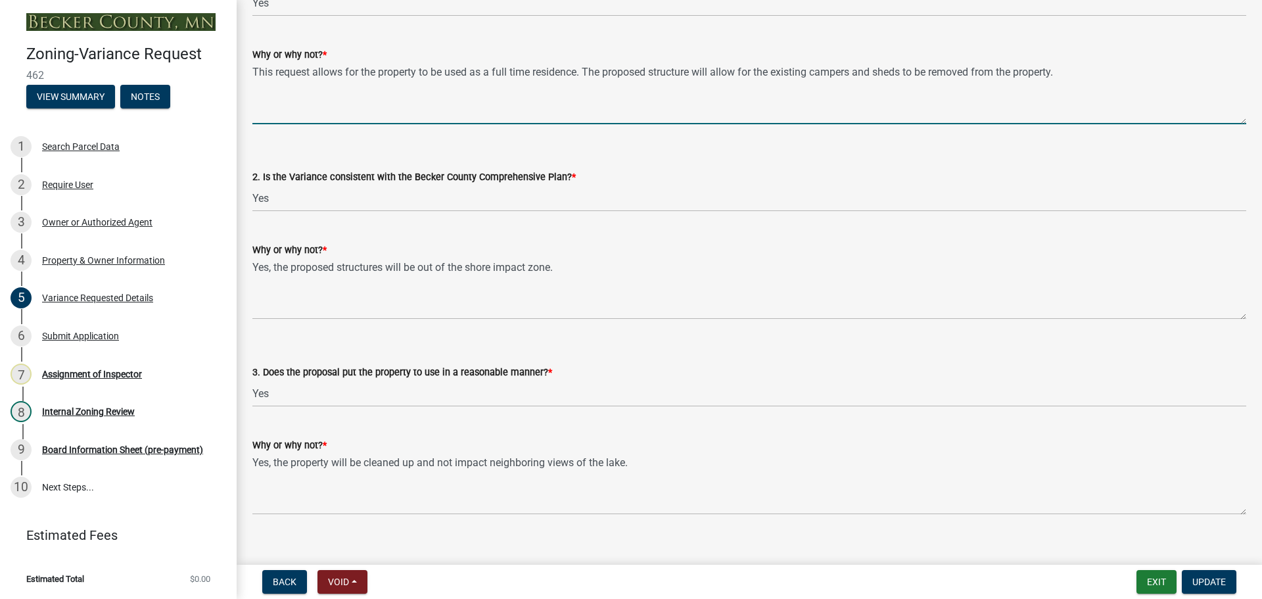
click at [509, 66] on textarea "This request allows for the property to be used as a full time residence. The p…" at bounding box center [749, 93] width 994 height 62
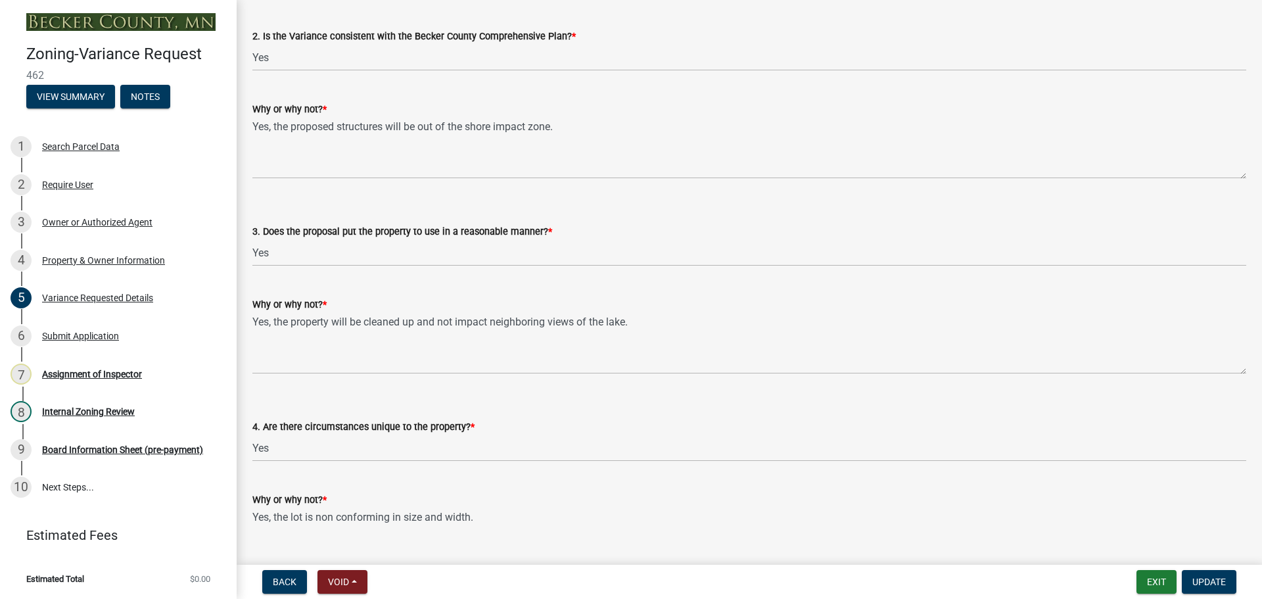
scroll to position [2432, 0]
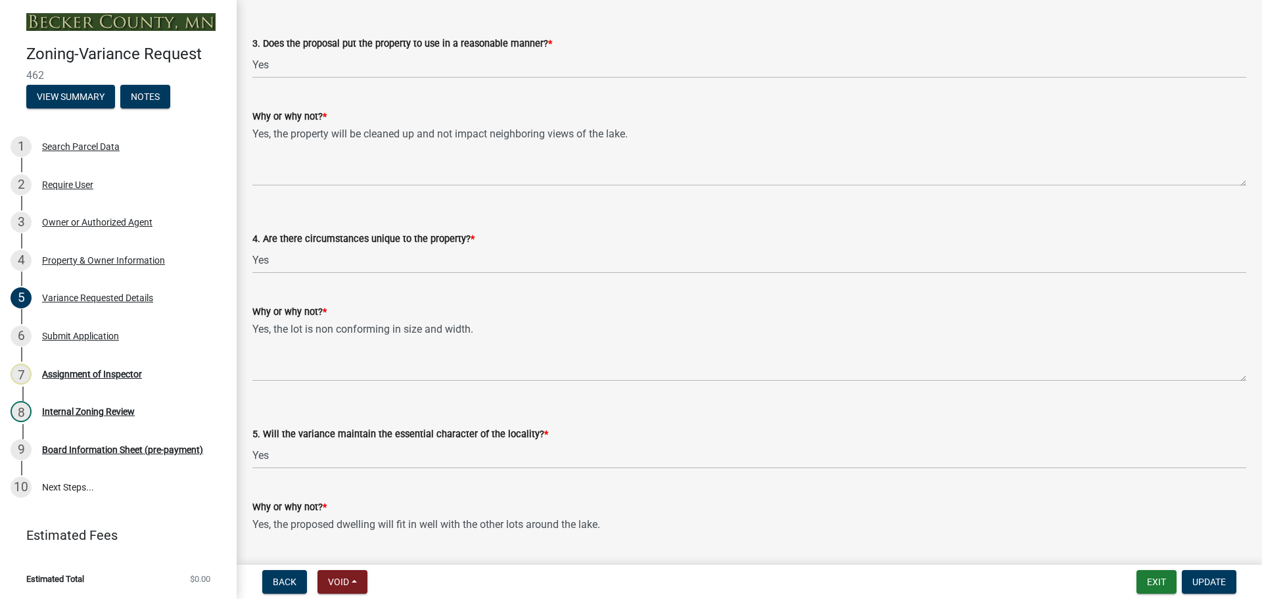
type textarea "This request allows for the property to be used as a full-time residence. The p…"
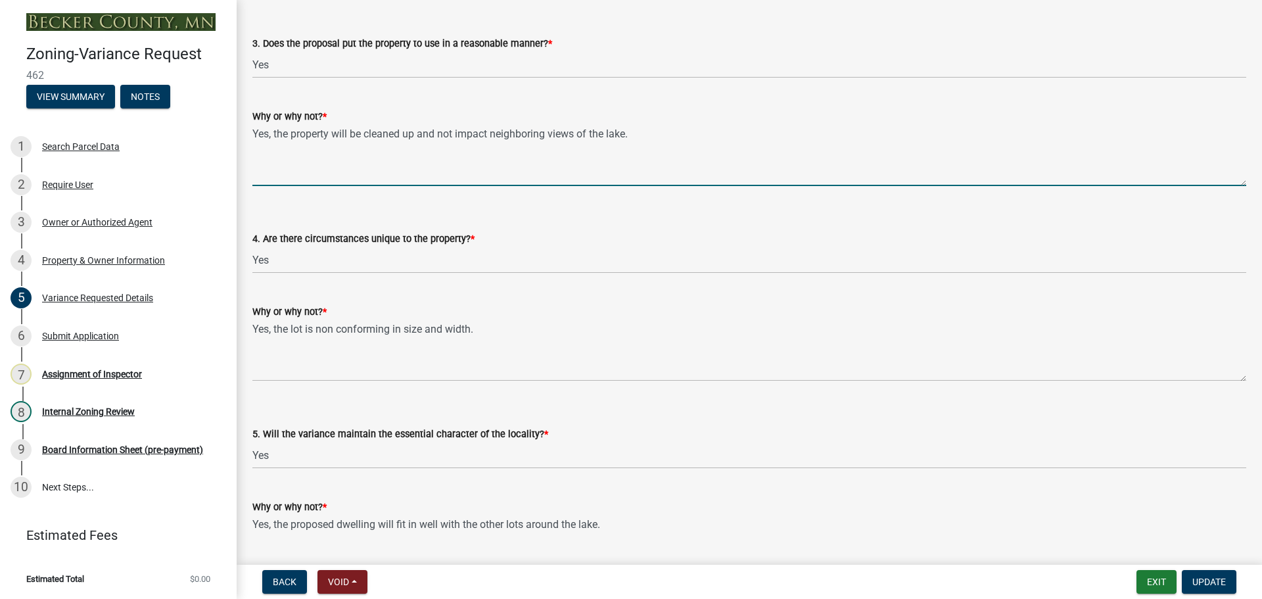
drag, startPoint x: 631, startPoint y: 131, endPoint x: 248, endPoint y: 131, distance: 382.5
click at [248, 131] on div "Why or why not? * Yes, the property will be cleaned up and not impact neighbori…" at bounding box center [749, 138] width 1013 height 96
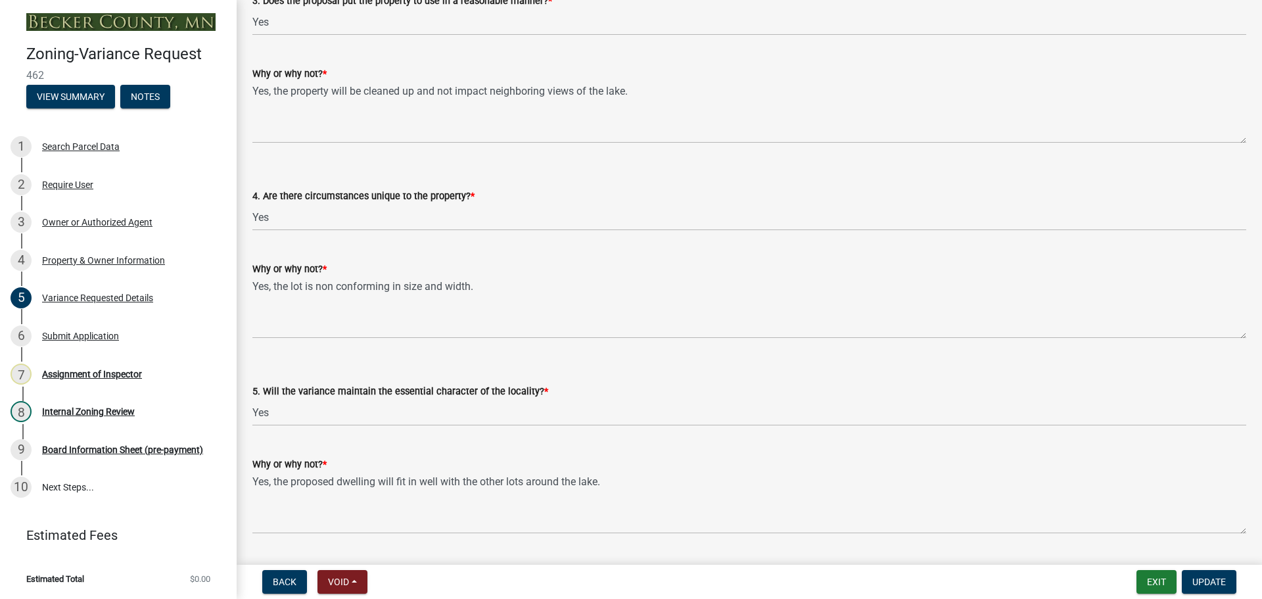
scroll to position [2497, 0]
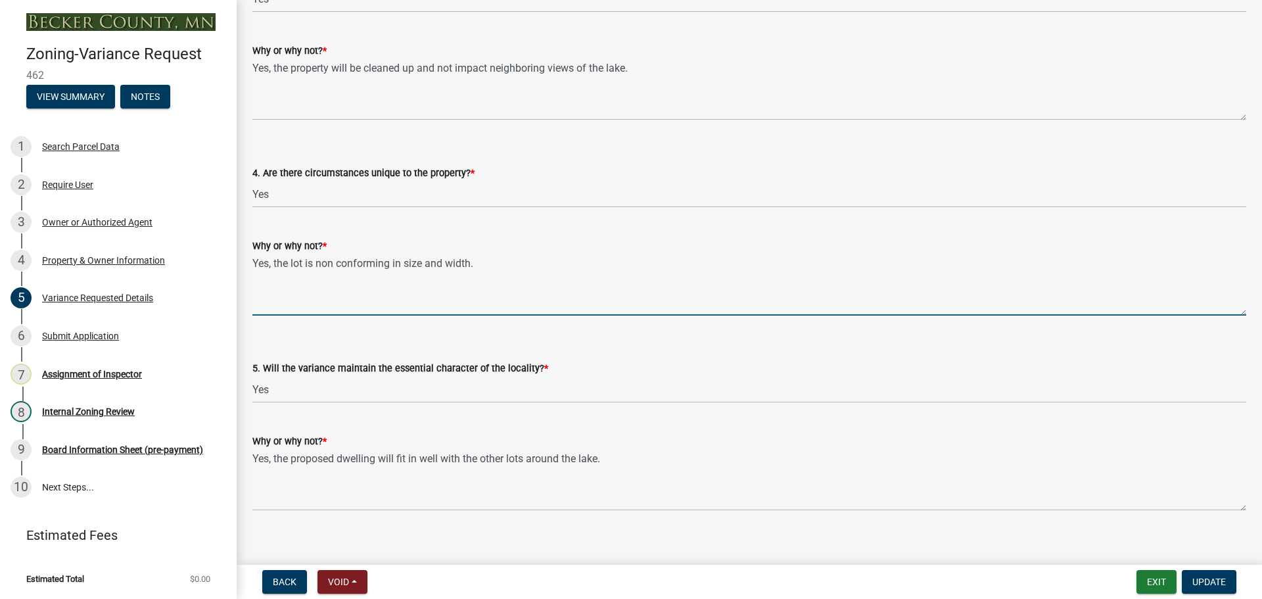
drag, startPoint x: 489, startPoint y: 267, endPoint x: 244, endPoint y: 265, distance: 244.5
click at [244, 265] on div "Why or why not? * Yes, the lot is non conforming in size and width." at bounding box center [749, 268] width 1013 height 96
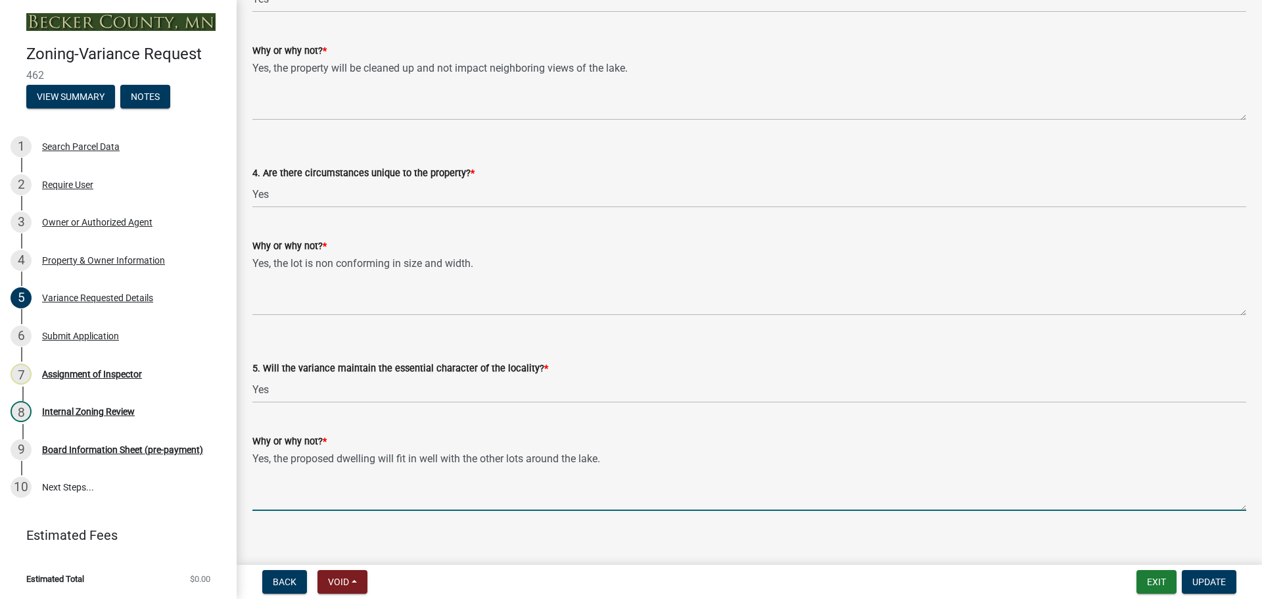
drag, startPoint x: 446, startPoint y: 501, endPoint x: 474, endPoint y: 489, distance: 30.9
click at [446, 501] on textarea "Yes, the proposed dwelling will fit in well with the other lots around the lake." at bounding box center [749, 480] width 994 height 62
drag, startPoint x: 613, startPoint y: 462, endPoint x: 222, endPoint y: 457, distance: 391.1
click at [222, 457] on div "Zoning-Variance Request 462 View Summary Notes 1 Search Parcel Data 2 Require U…" at bounding box center [631, 299] width 1262 height 599
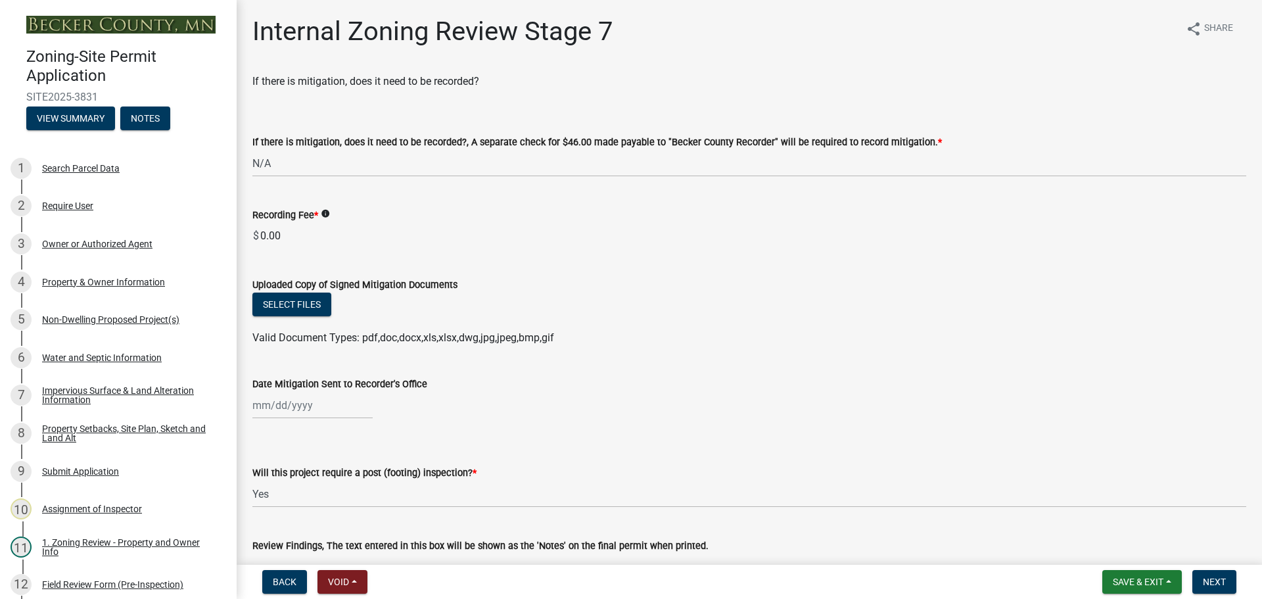
select select "e59fcb53-d9ed-466f-8c3e-33bb35216820"
select select "74b00539-a6f1-4ef6-a890-a22a5fa5fedf"
select select "bbe3a6c5-1893-4527-8578-ada07a3b8ea5"
select select "c0b6e50c-983d-48c1-a910-e8bd43c13b77"
select select "97c9e5a4-d35f-4903-ad68-b764687ac9e9"
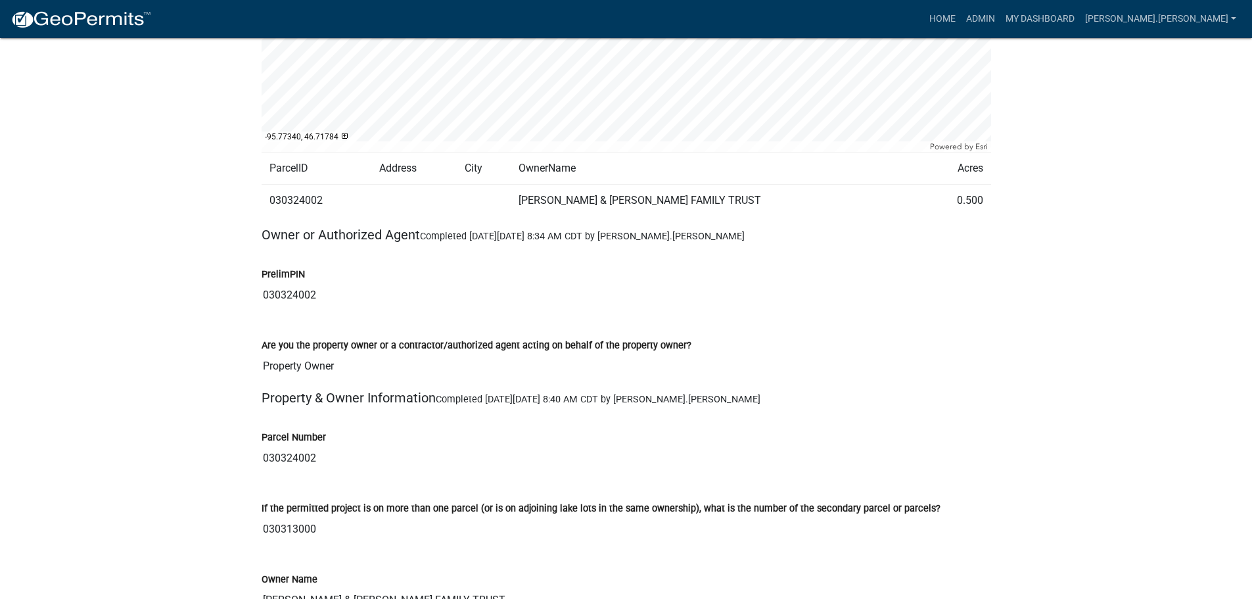
scroll to position [460, 0]
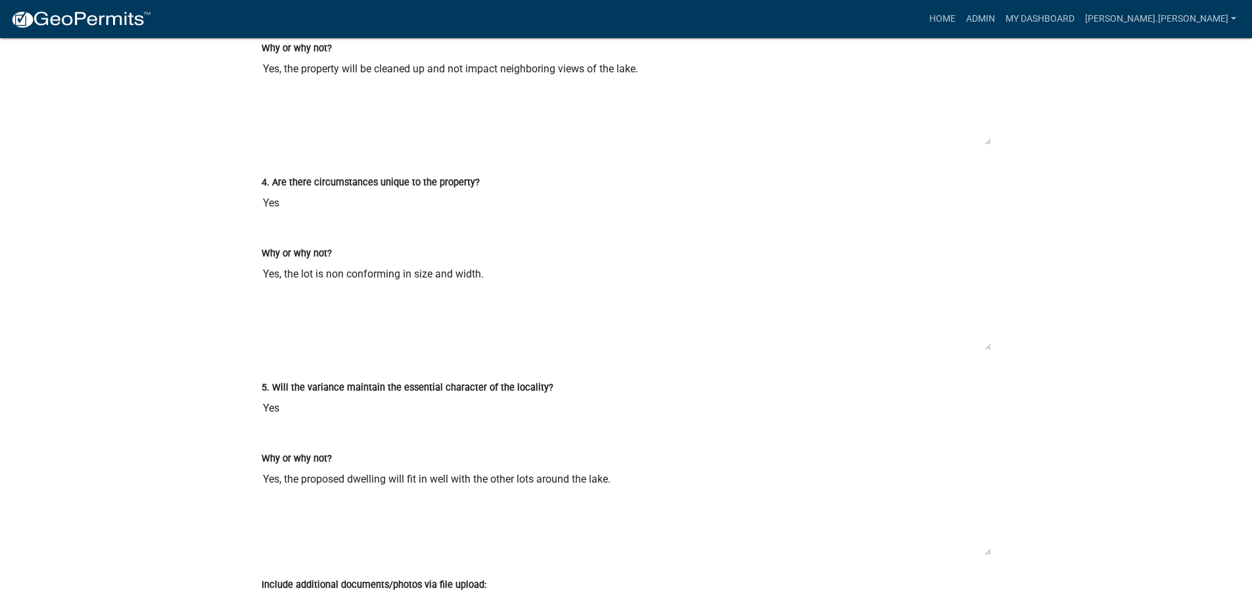
scroll to position [4353, 0]
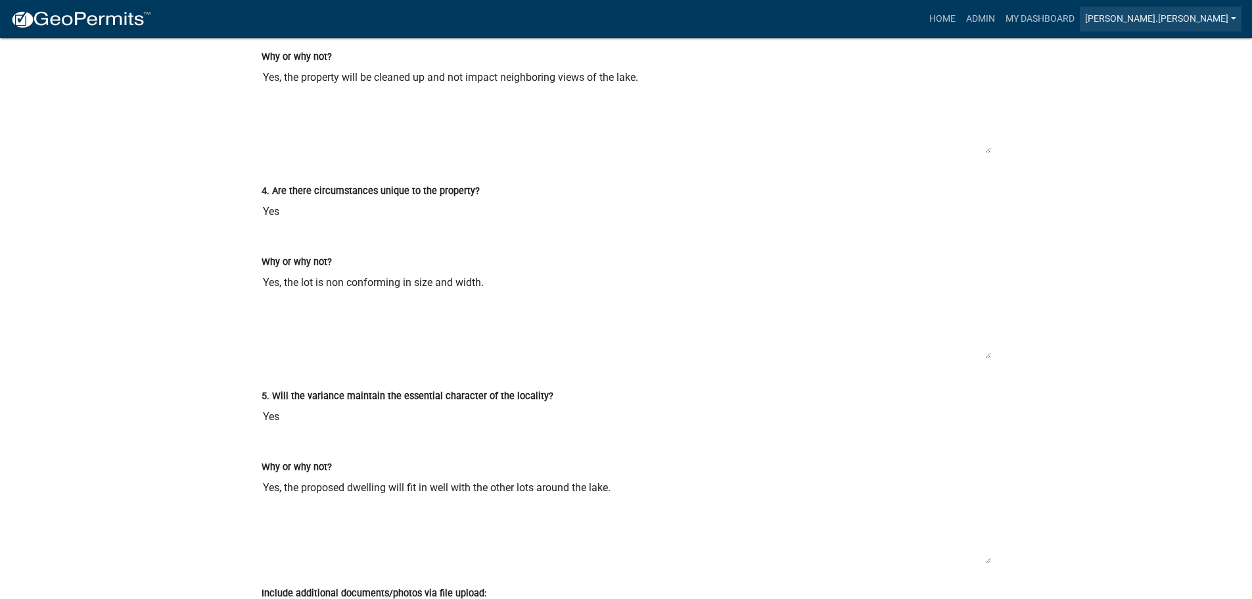
click at [1210, 11] on link "[PERSON_NAME].[PERSON_NAME]" at bounding box center [1161, 19] width 162 height 25
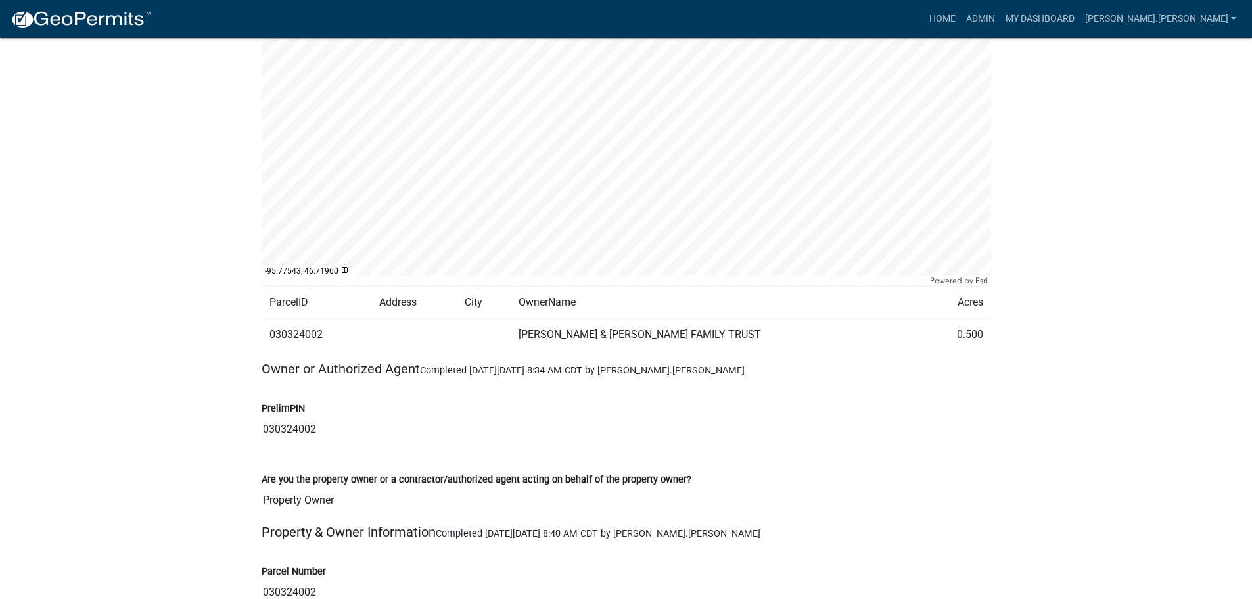
scroll to position [0, 0]
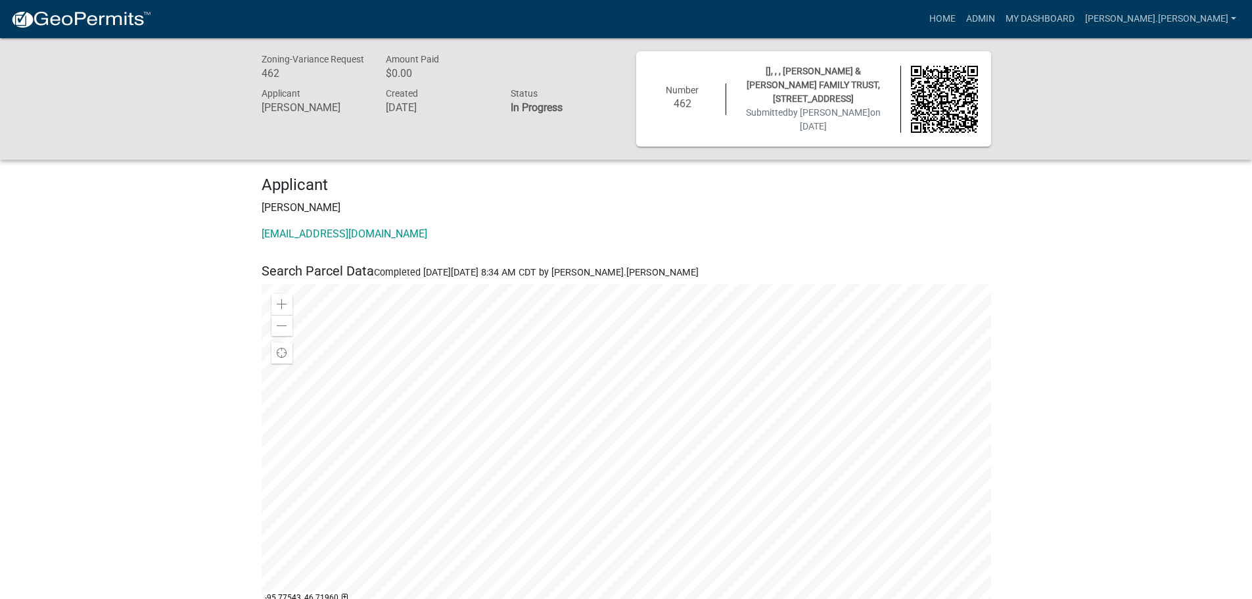
drag, startPoint x: 1113, startPoint y: 287, endPoint x: 1006, endPoint y: 116, distance: 201.1
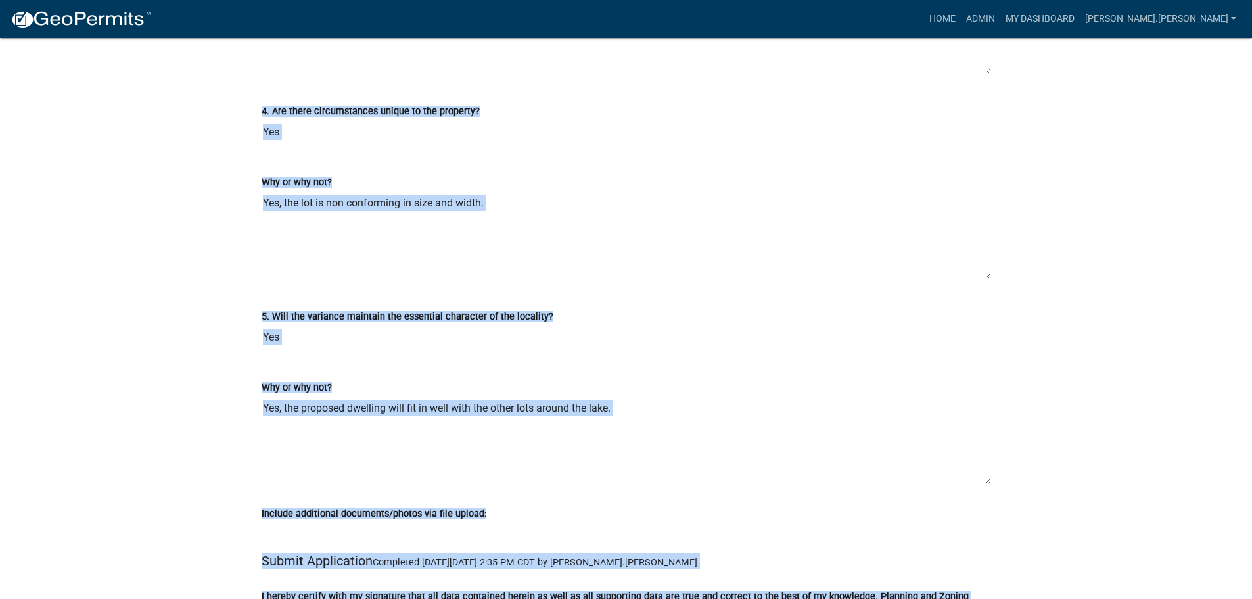
scroll to position [4668, 0]
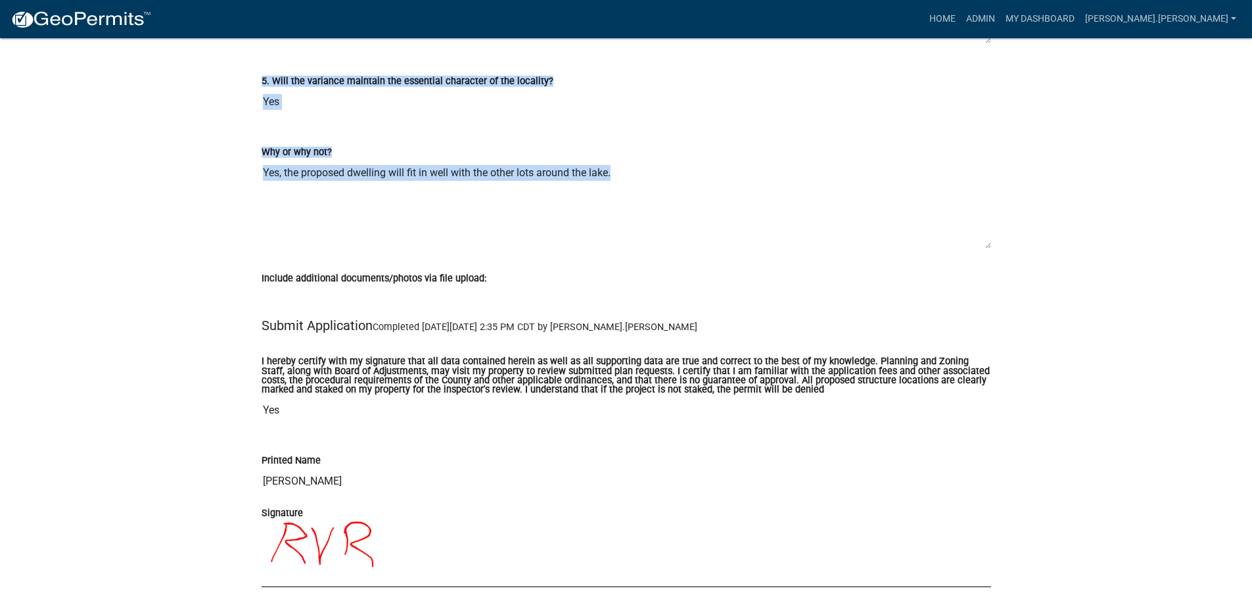
drag, startPoint x: 252, startPoint y: 308, endPoint x: 210, endPoint y: 268, distance: 57.7
copy wm-data-entity-view-list "Description of Variance Request, Please provide a brief description detailing t…"
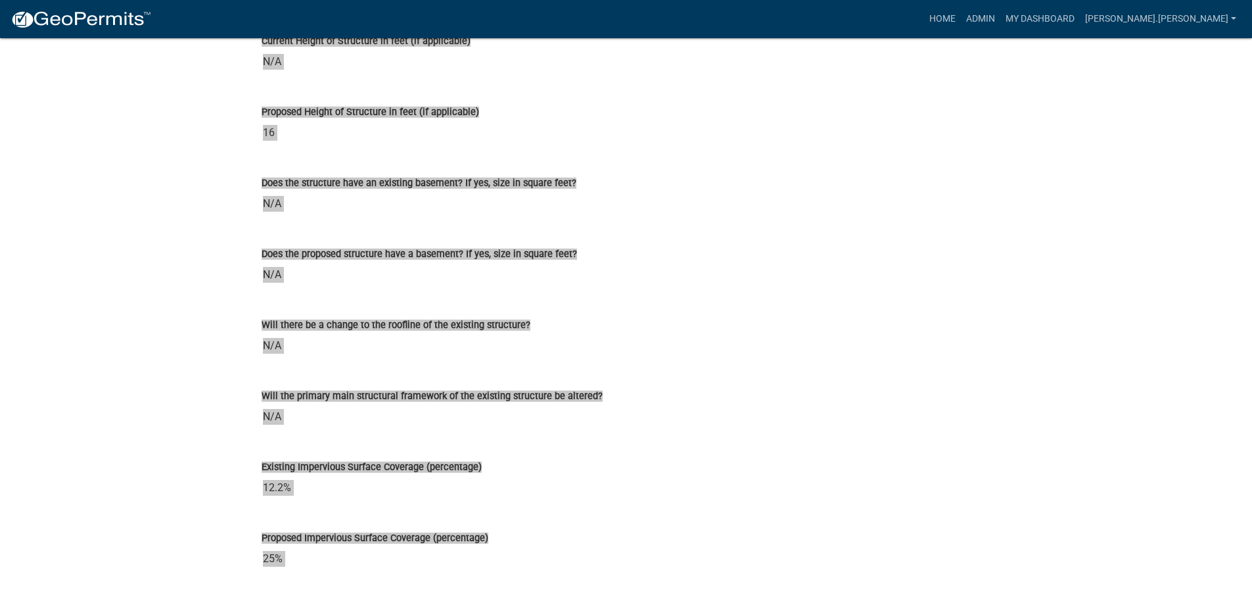
scroll to position [3222, 0]
